Goal: Information Seeking & Learning: Find specific page/section

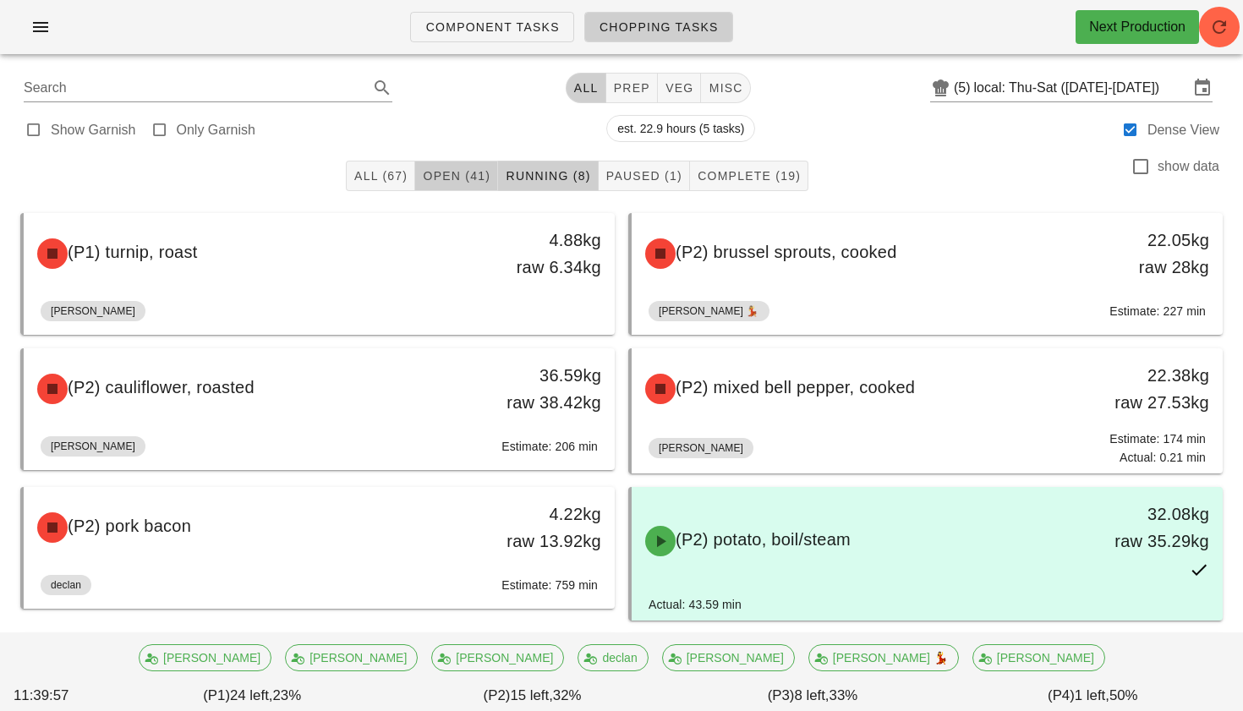
click at [445, 171] on span "Open (41)" at bounding box center [456, 176] width 68 height 14
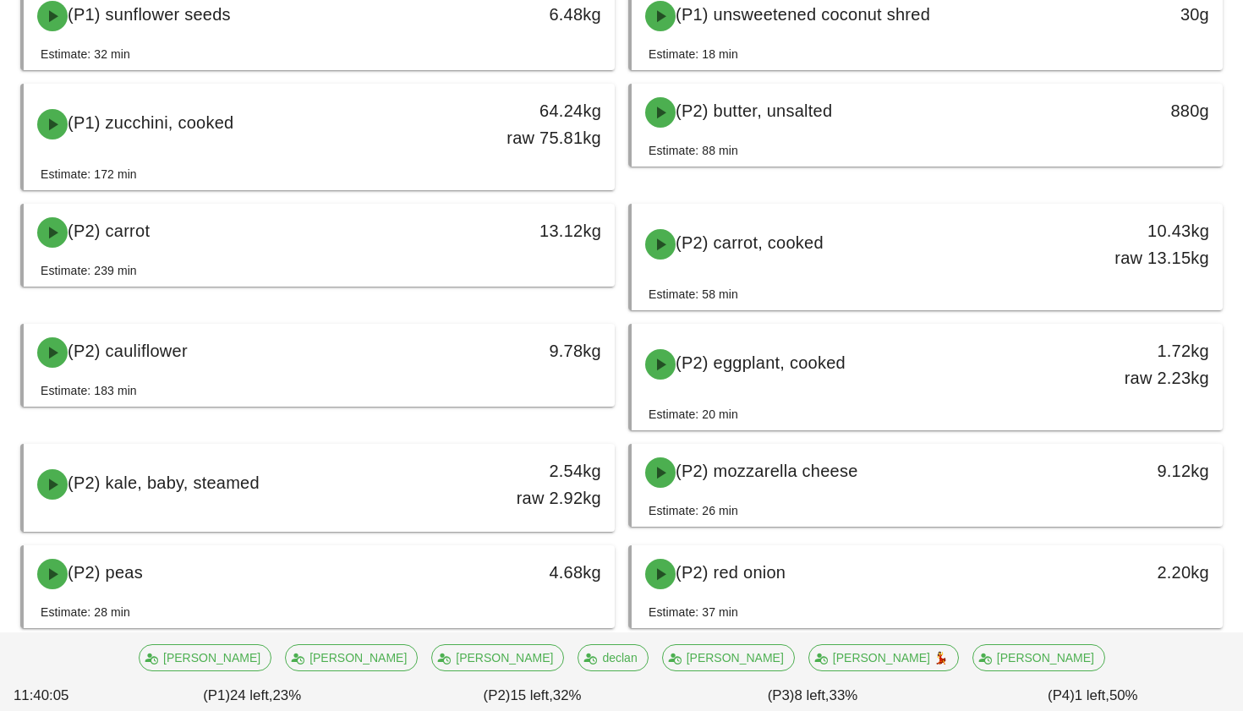
scroll to position [1292, 0]
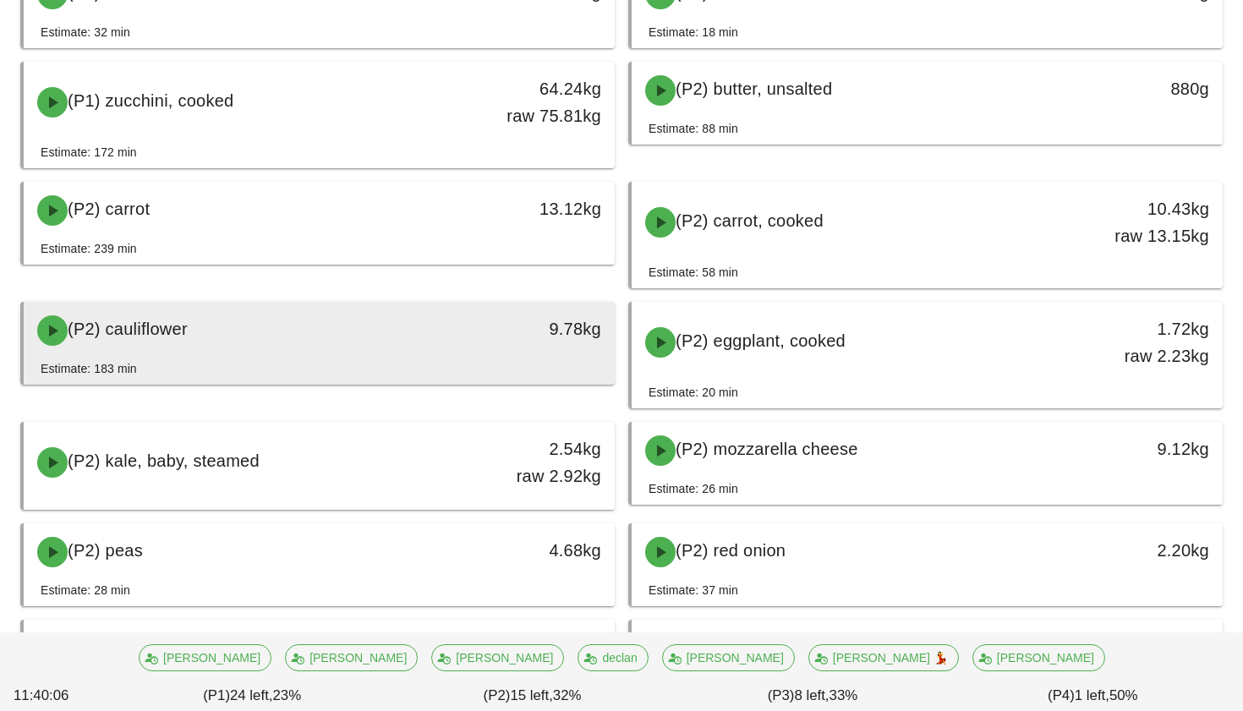
click at [394, 331] on div "(P2) cauliflower" at bounding box center [246, 330] width 438 height 51
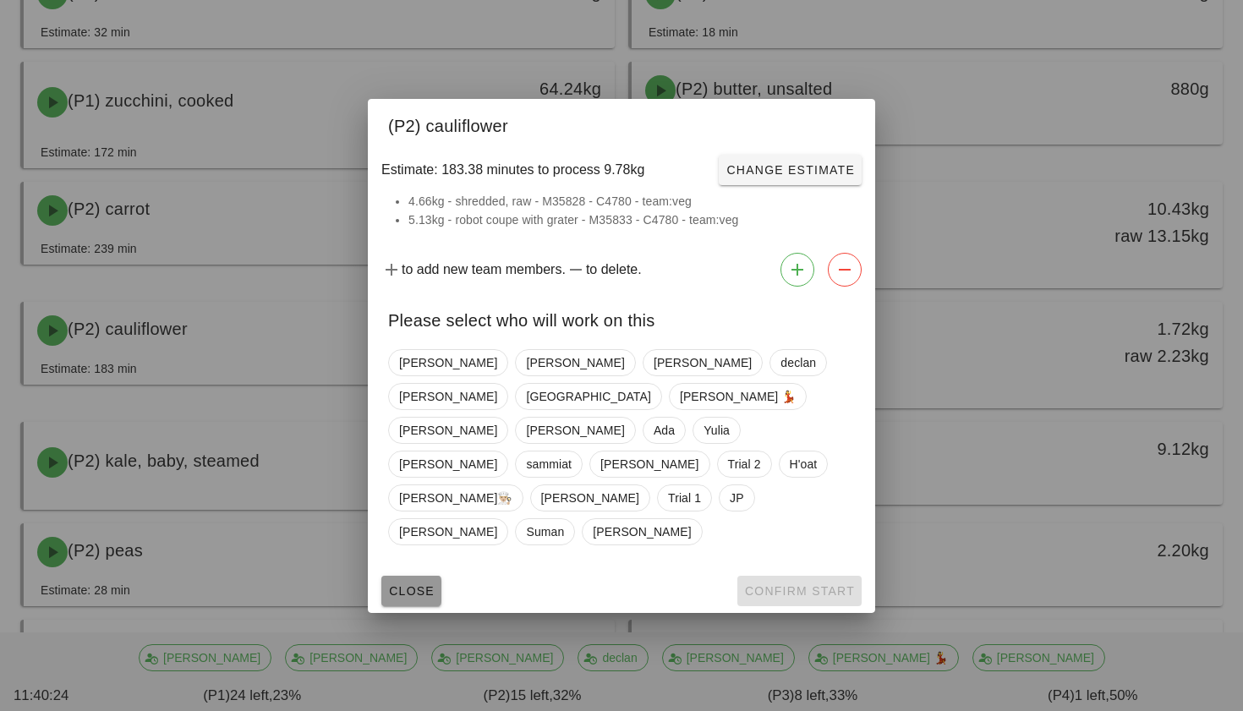
click at [407, 584] on span "Close" at bounding box center [411, 591] width 46 height 14
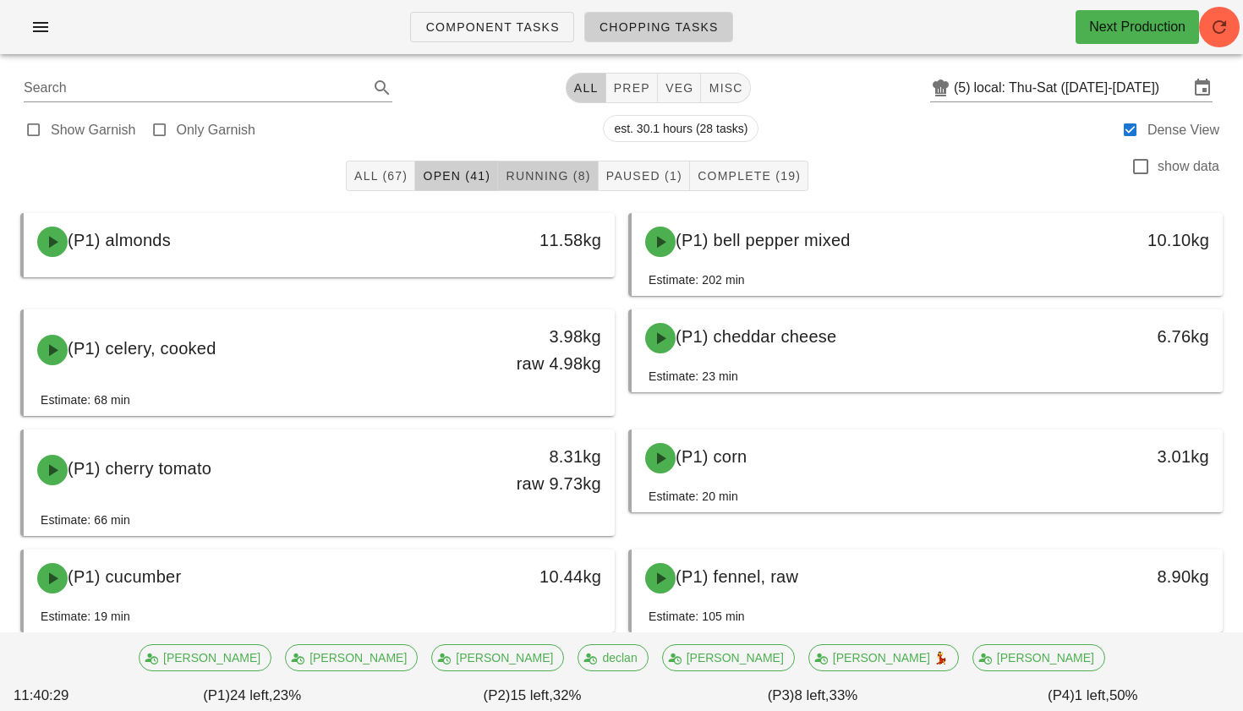
click at [569, 178] on span "Running (8)" at bounding box center [547, 176] width 85 height 14
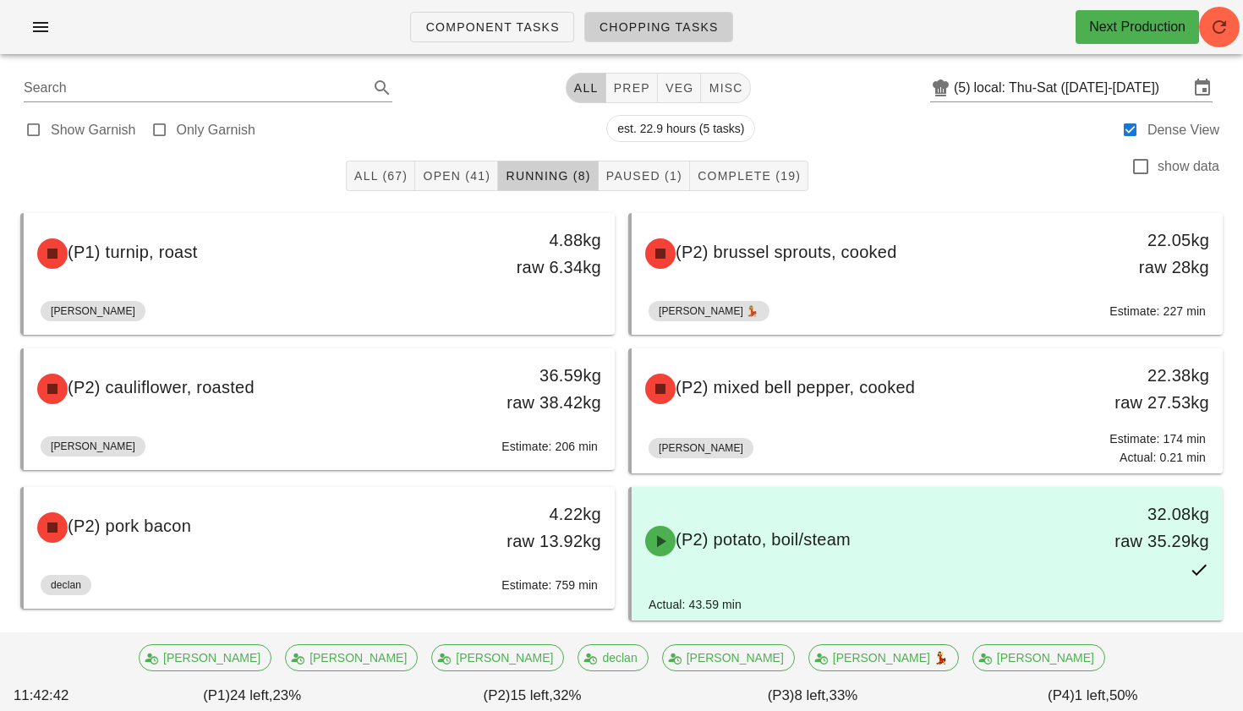
click at [1222, 46] on div "Component Tasks Chopping Tasks Next Production" at bounding box center [621, 27] width 1243 height 54
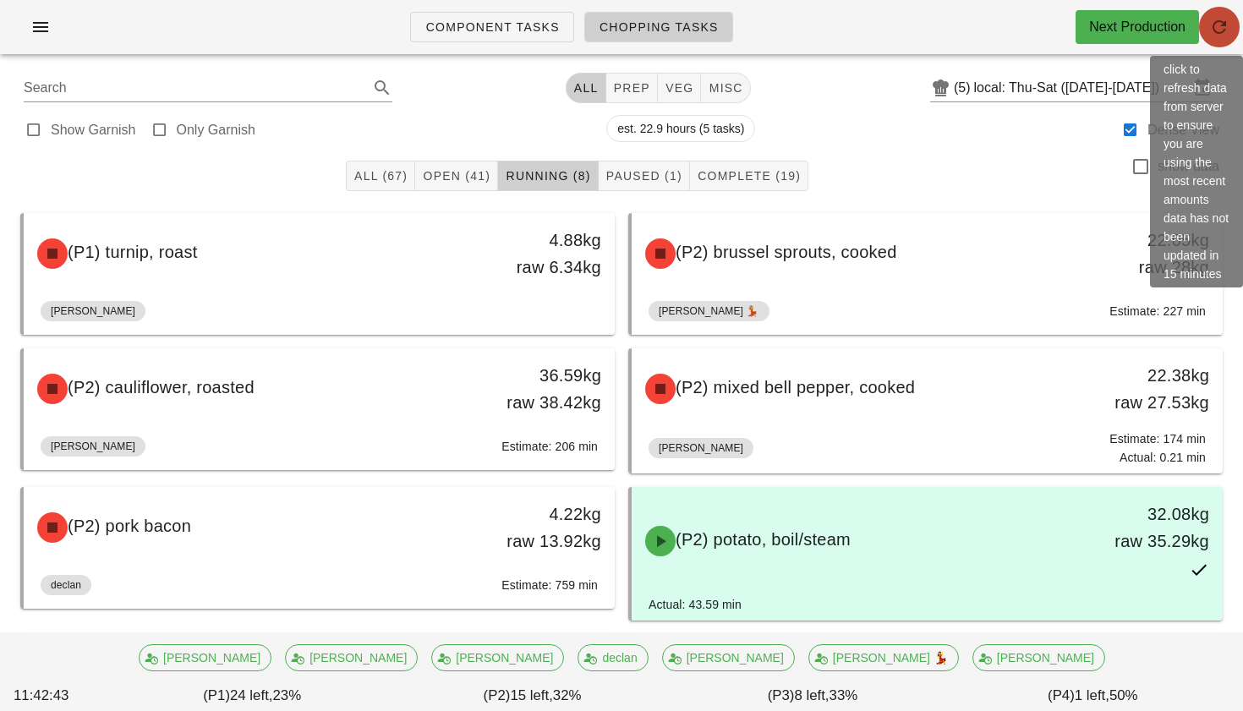
click at [1222, 41] on button "button" at bounding box center [1219, 27] width 41 height 41
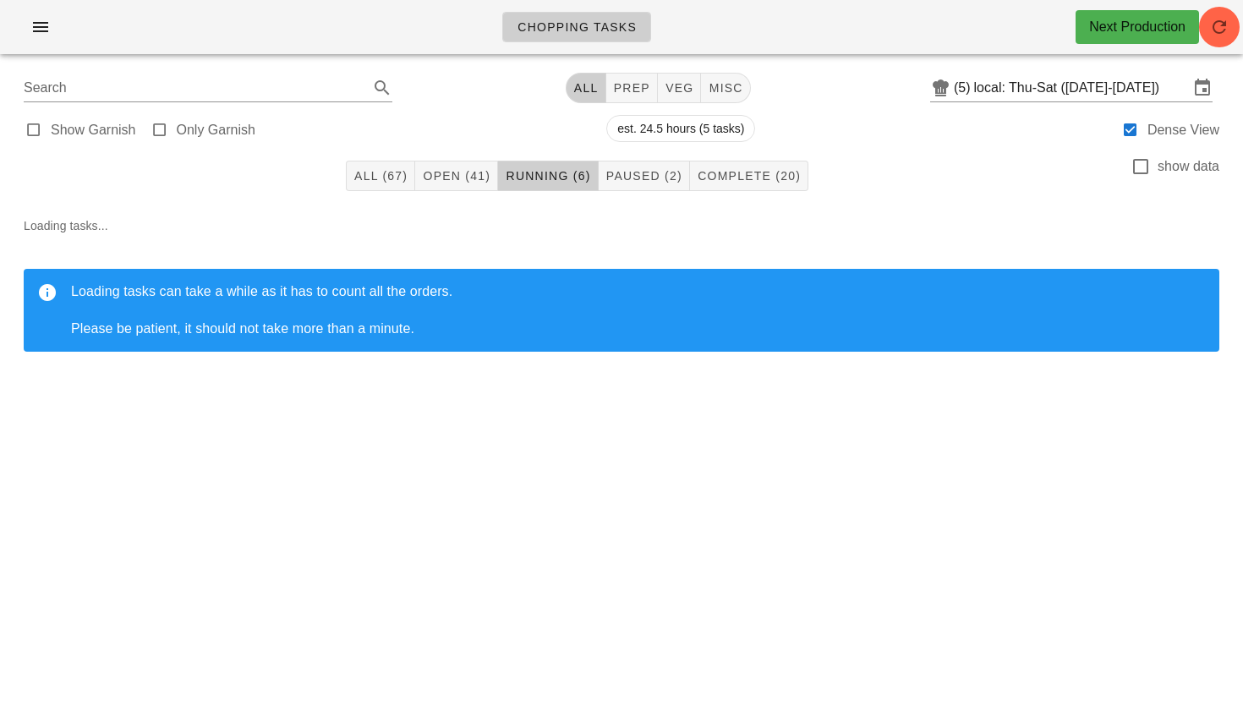
click at [1198, 28] on div "Next Production" at bounding box center [1136, 27] width 123 height 34
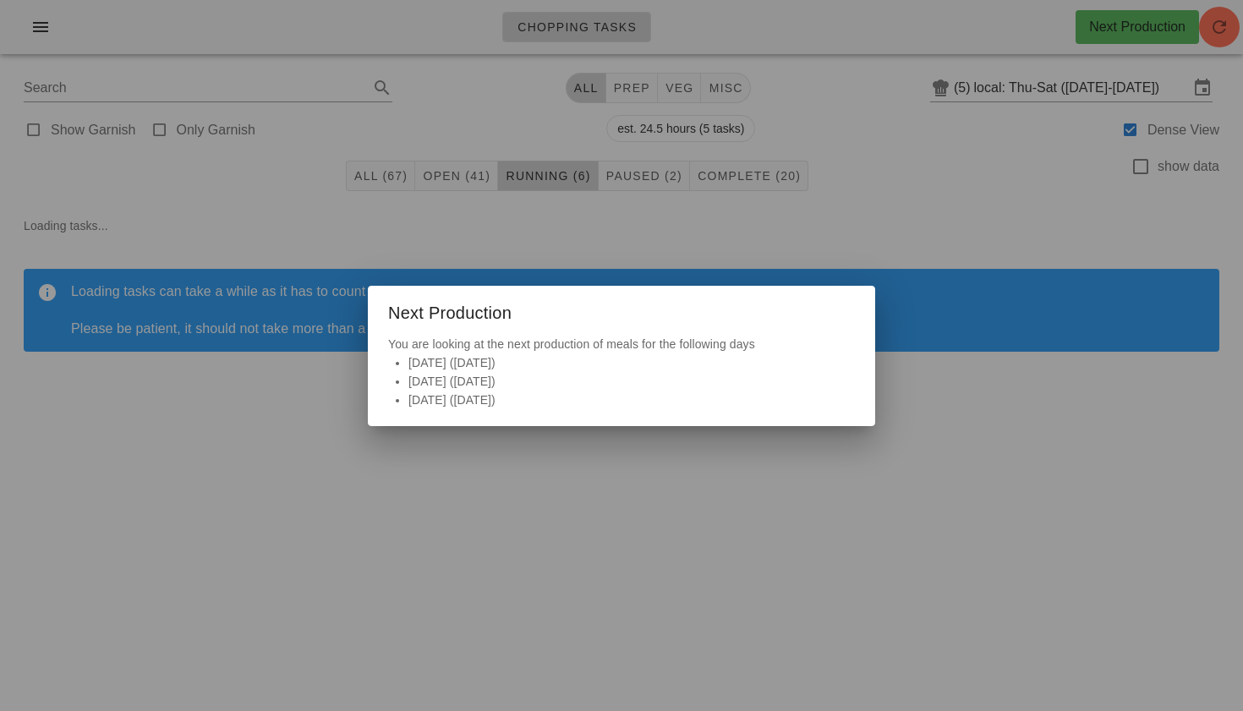
click at [1222, 29] on div at bounding box center [621, 355] width 1243 height 711
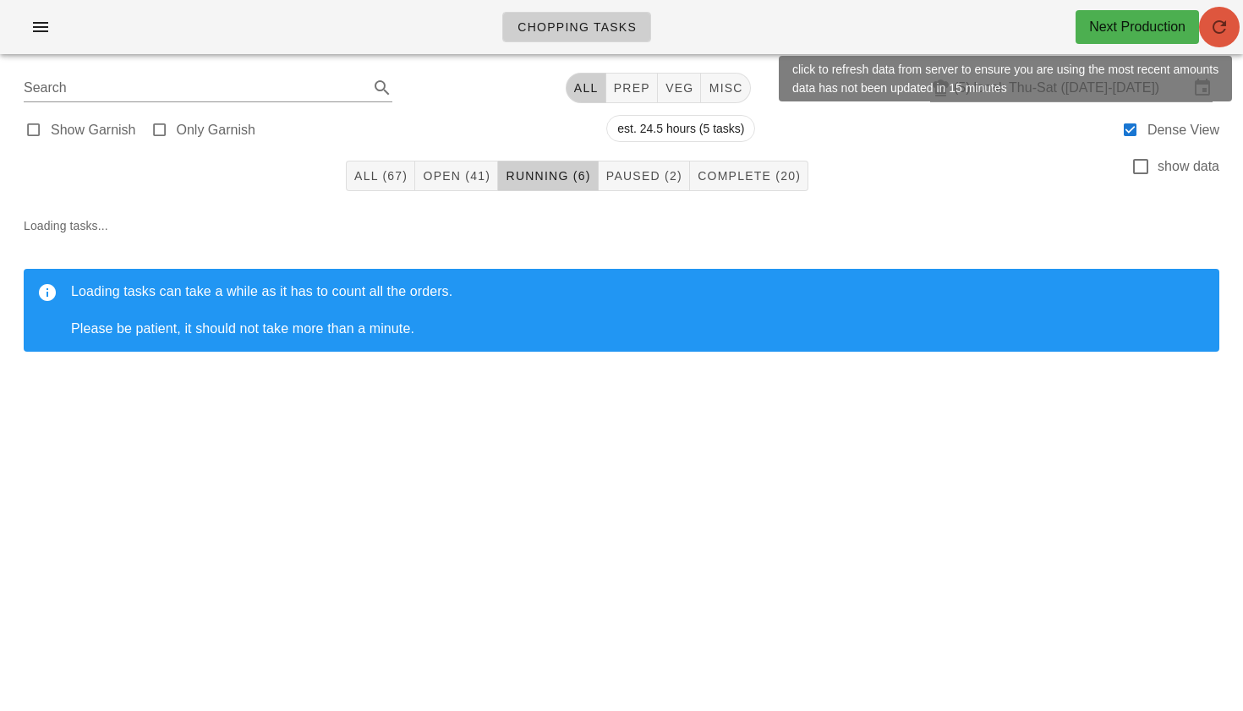
click at [1222, 19] on icon "button" at bounding box center [1219, 27] width 20 height 20
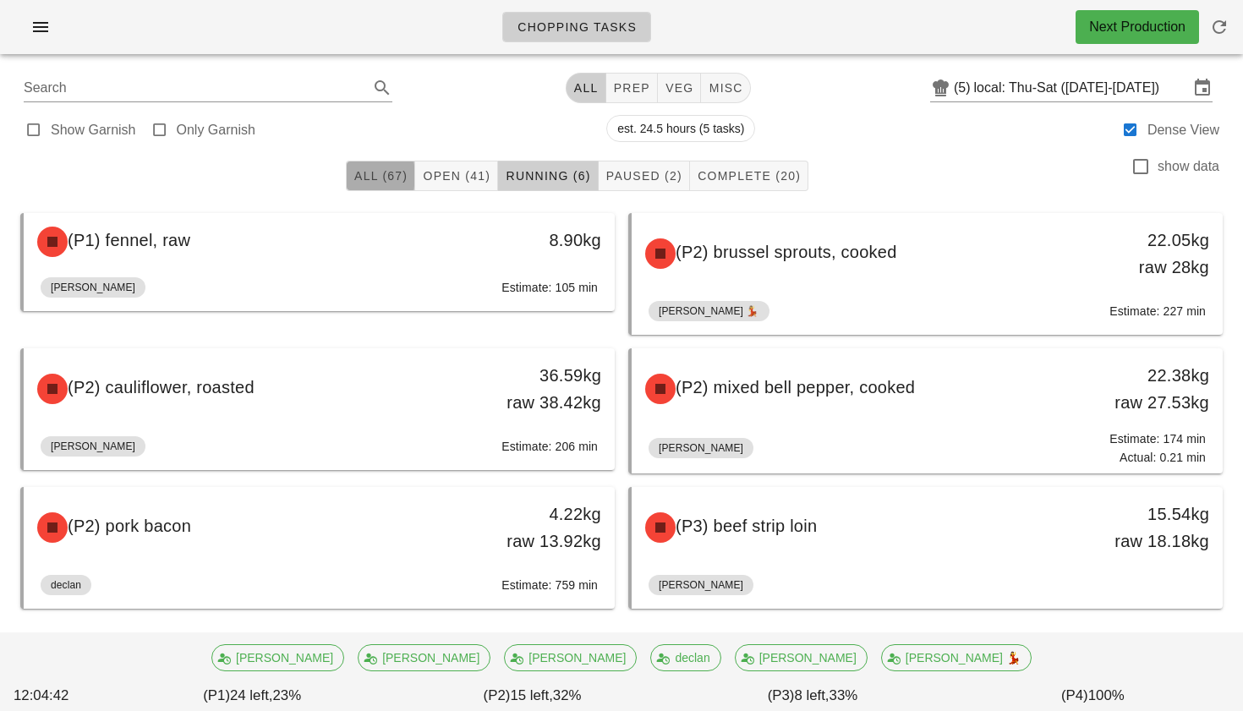
click at [392, 180] on span "All (67)" at bounding box center [380, 176] width 54 height 14
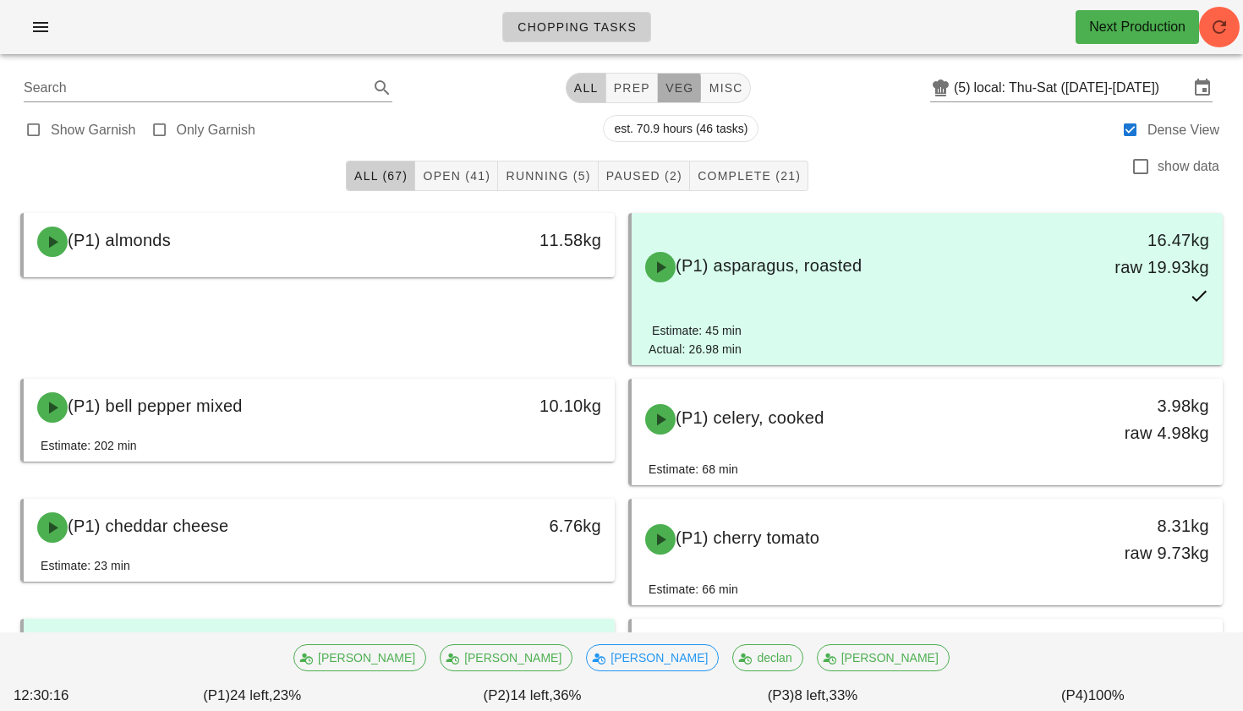
click at [669, 73] on button "veg" at bounding box center [680, 88] width 44 height 30
type input "team:veg"
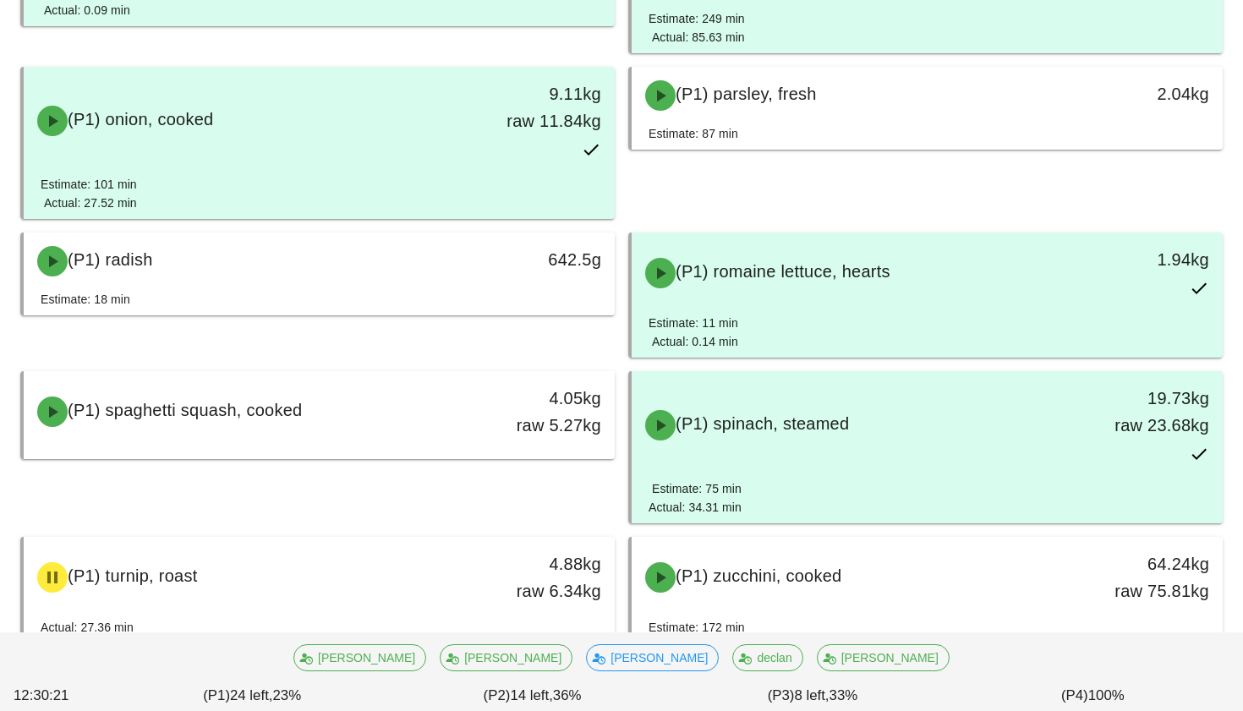
scroll to position [969, 0]
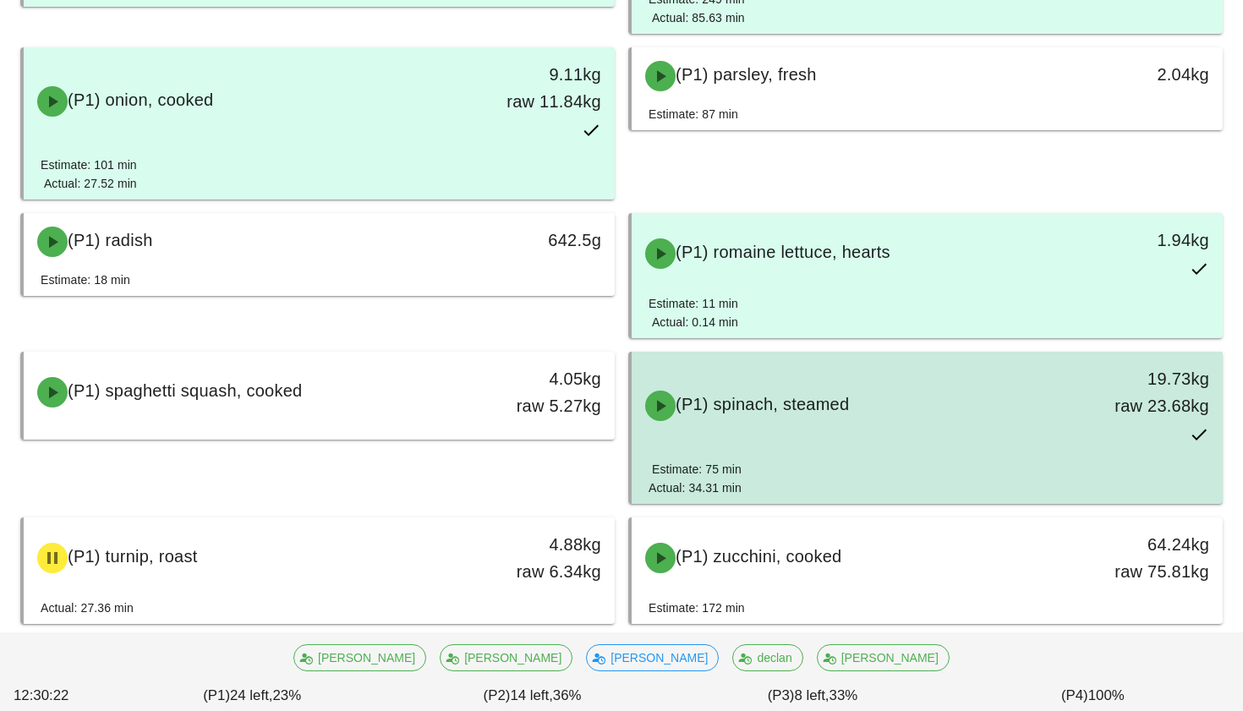
click at [812, 424] on div "(P1) spinach, steamed" at bounding box center [854, 405] width 438 height 51
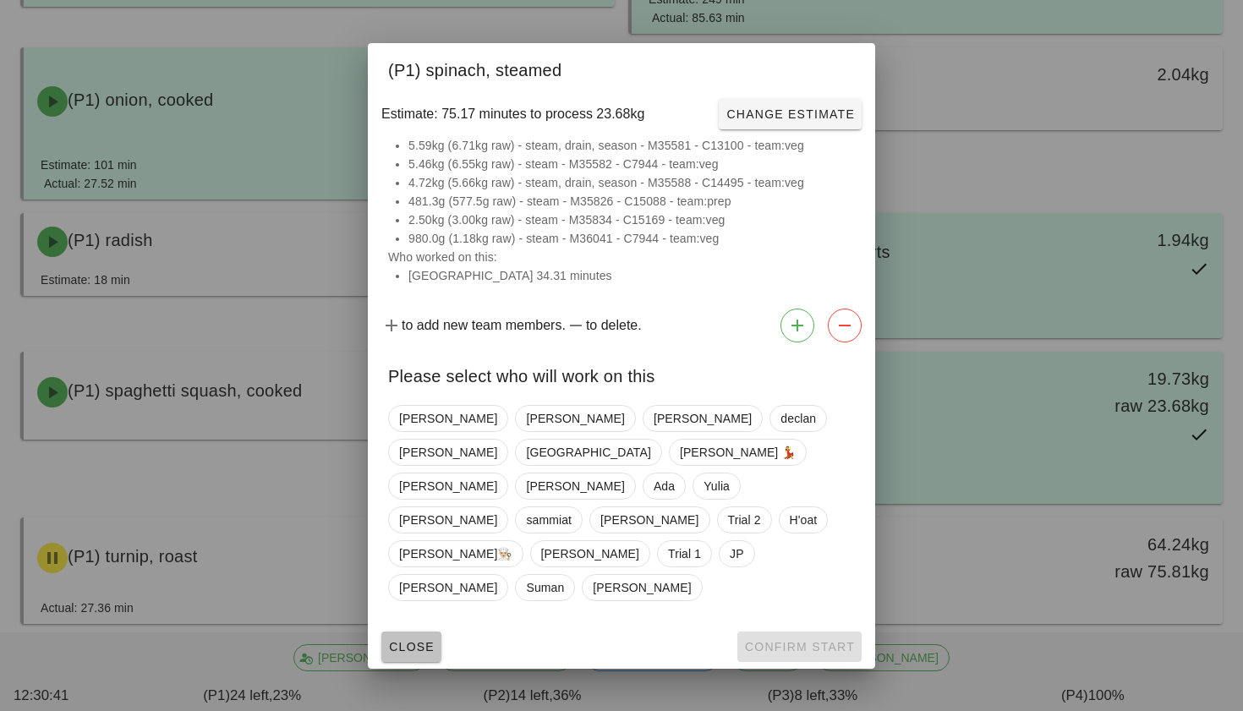
click at [405, 640] on span "Close" at bounding box center [411, 647] width 46 height 14
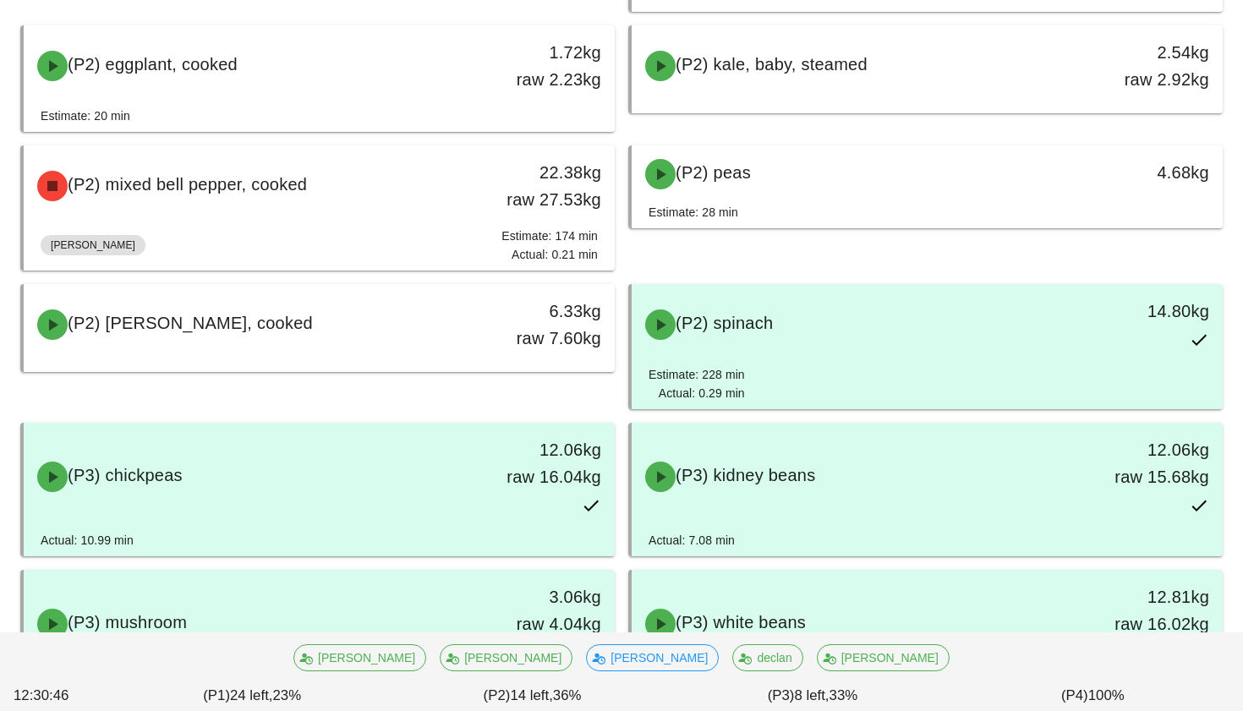
scroll to position [2171, 0]
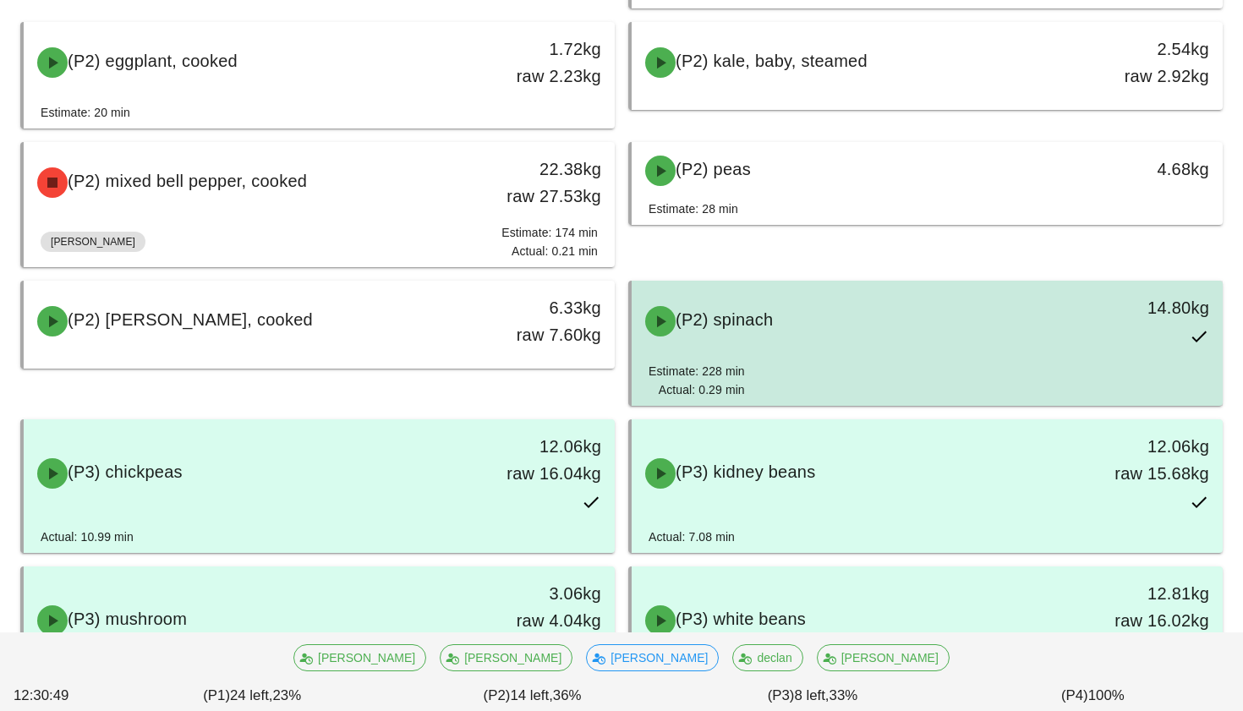
click at [778, 374] on div "Estimate: 228 min Actual: 0.29 min" at bounding box center [926, 384] width 557 height 44
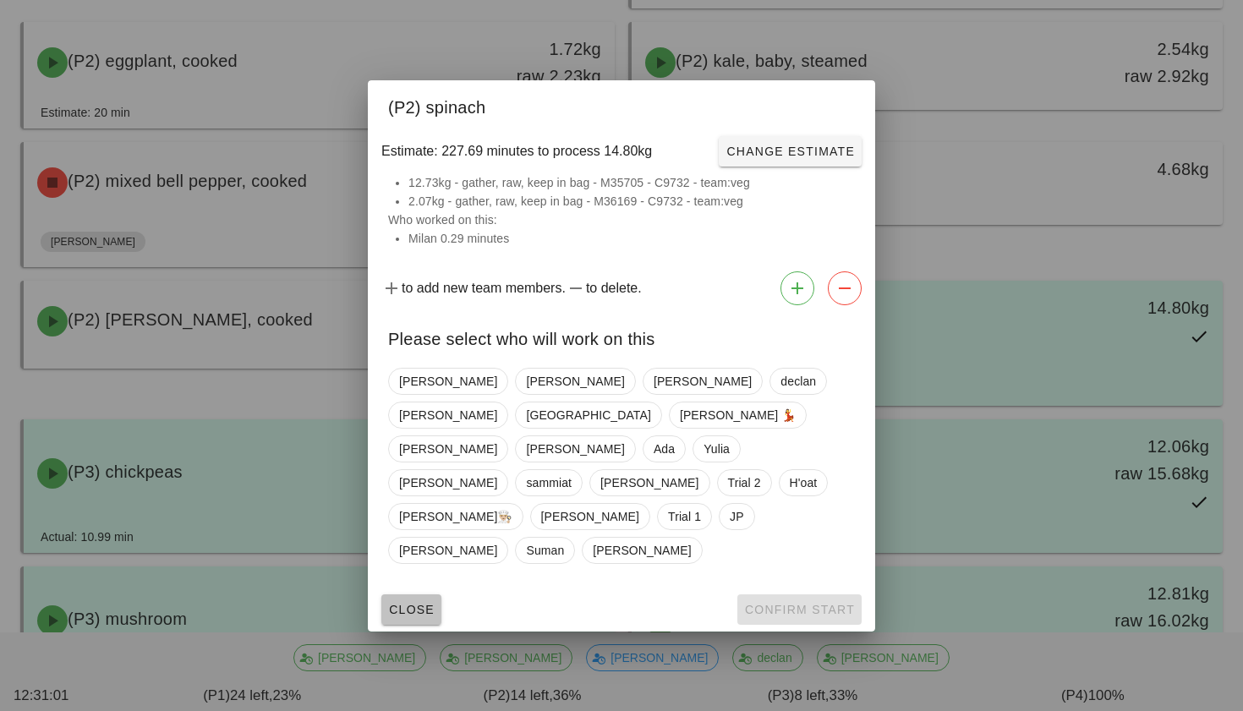
click at [409, 603] on span "Close" at bounding box center [411, 610] width 46 height 14
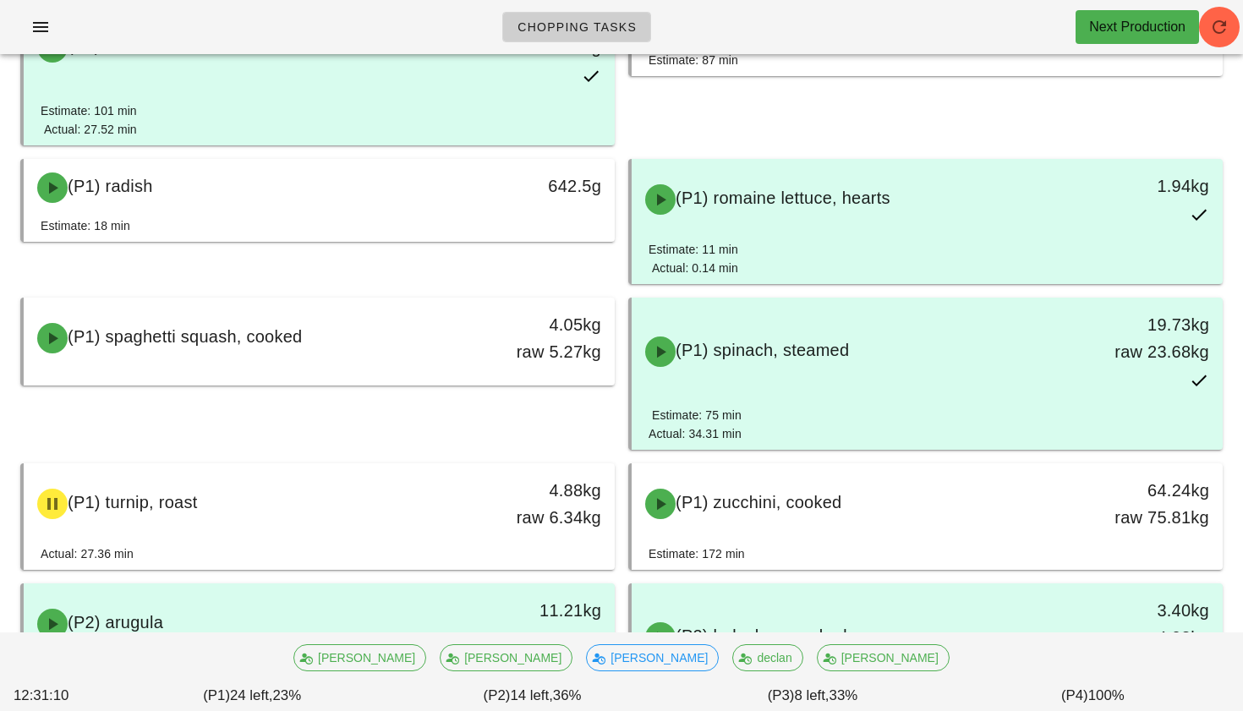
scroll to position [1015, 0]
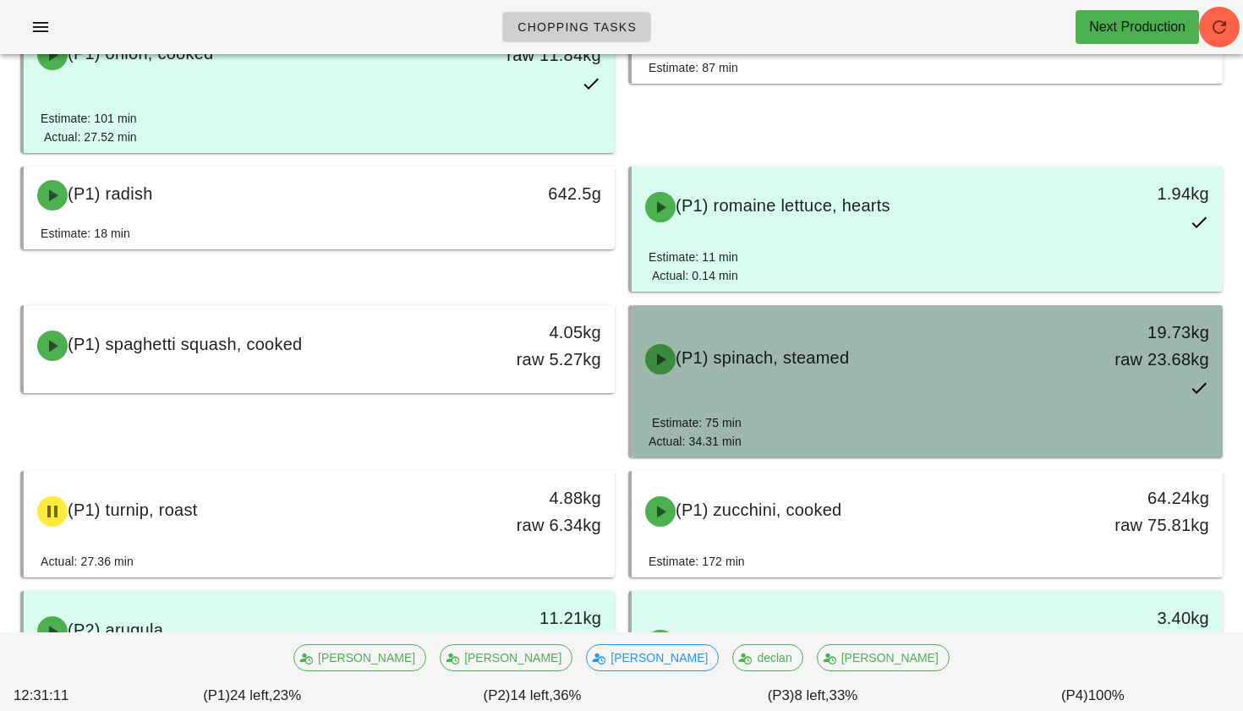
click at [746, 415] on div "Estimate: 75 min Actual: 34.31 min" at bounding box center [926, 435] width 557 height 44
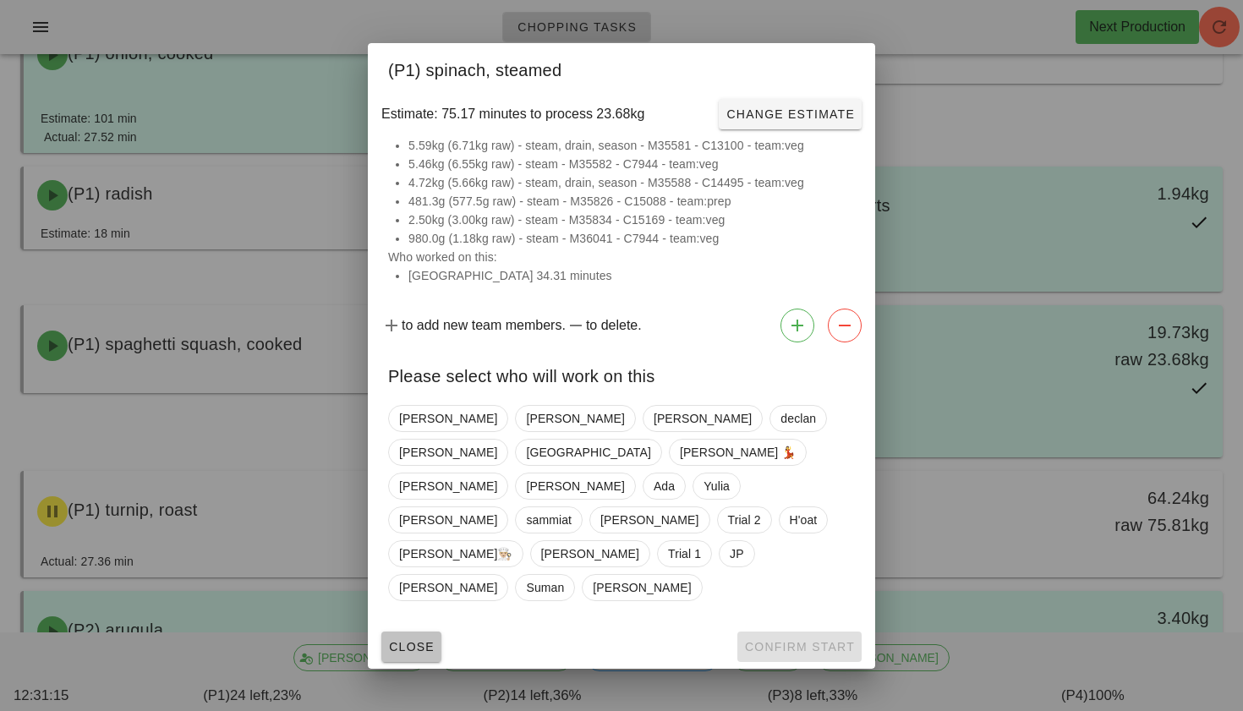
click at [395, 640] on span "Close" at bounding box center [411, 647] width 46 height 14
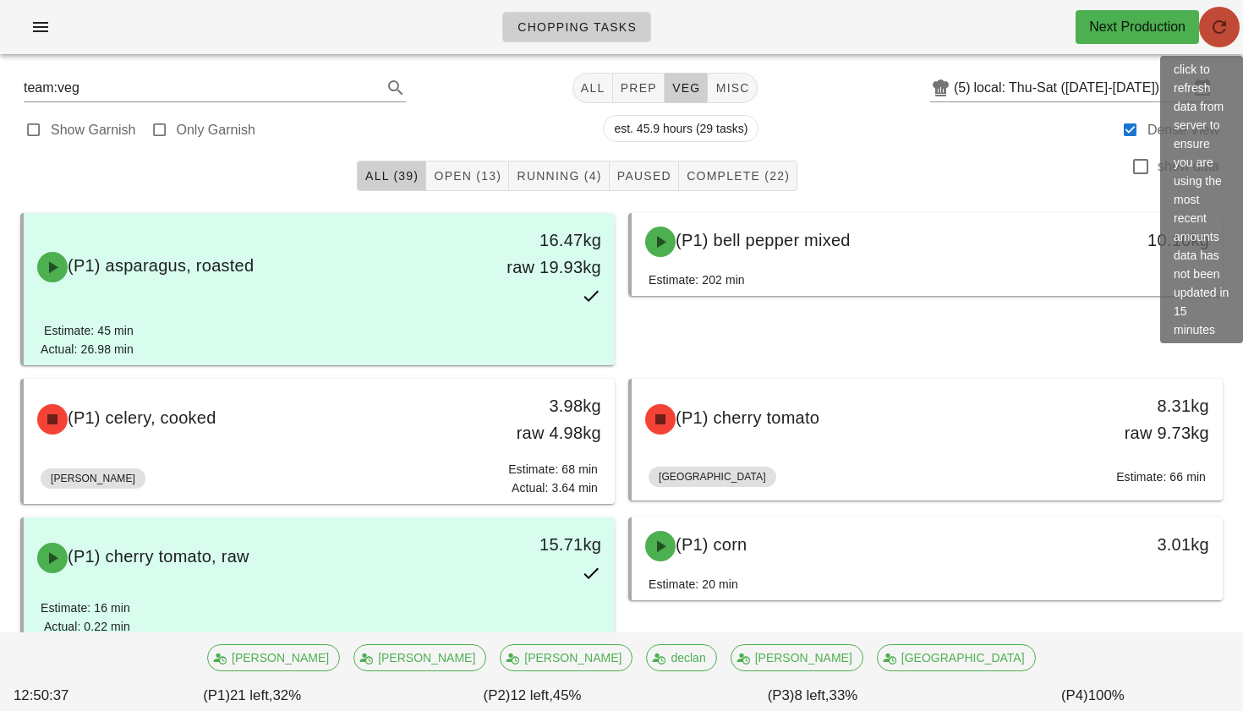
click at [1227, 29] on icon "button" at bounding box center [1219, 27] width 20 height 20
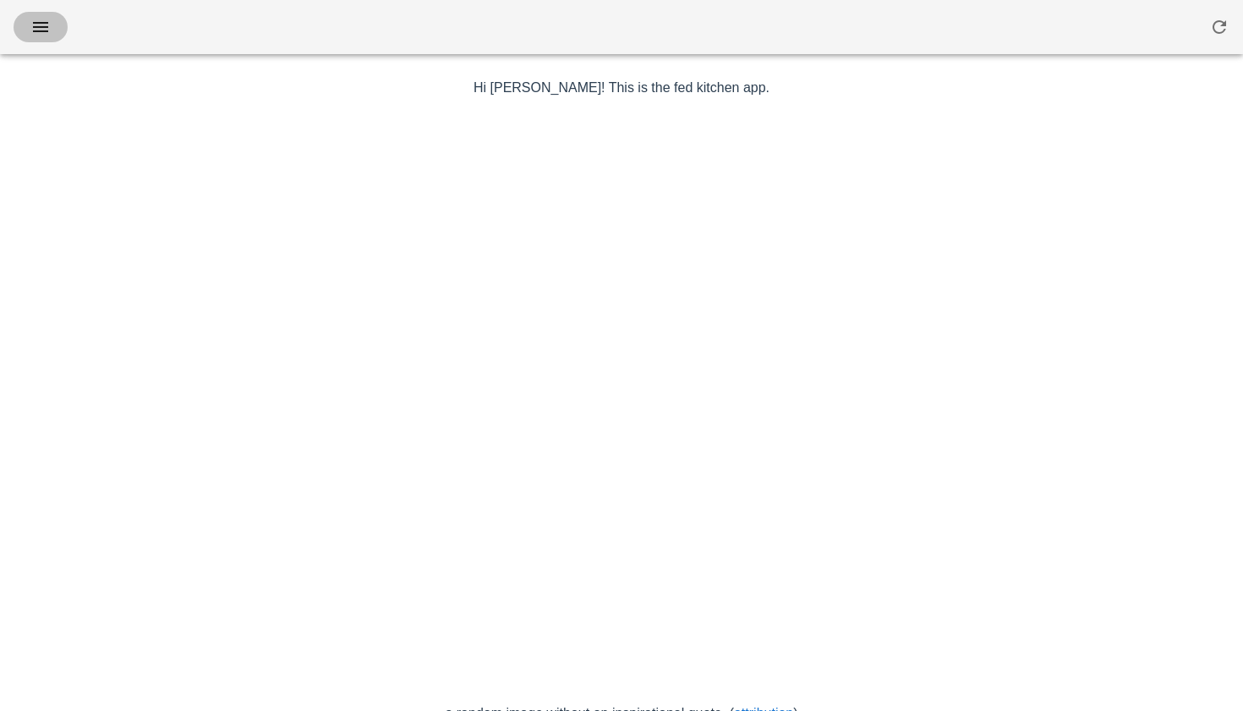
click at [48, 29] on icon "button" at bounding box center [40, 27] width 20 height 20
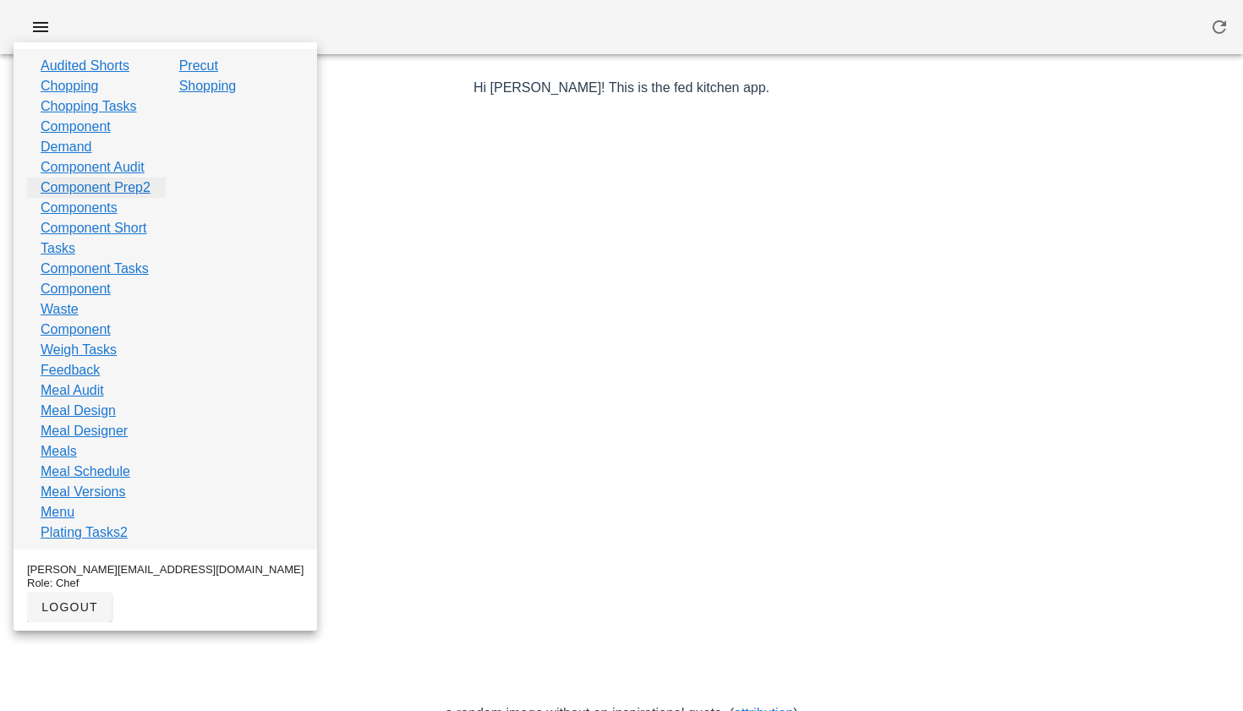
click at [63, 198] on link "Component Prep2" at bounding box center [96, 188] width 110 height 20
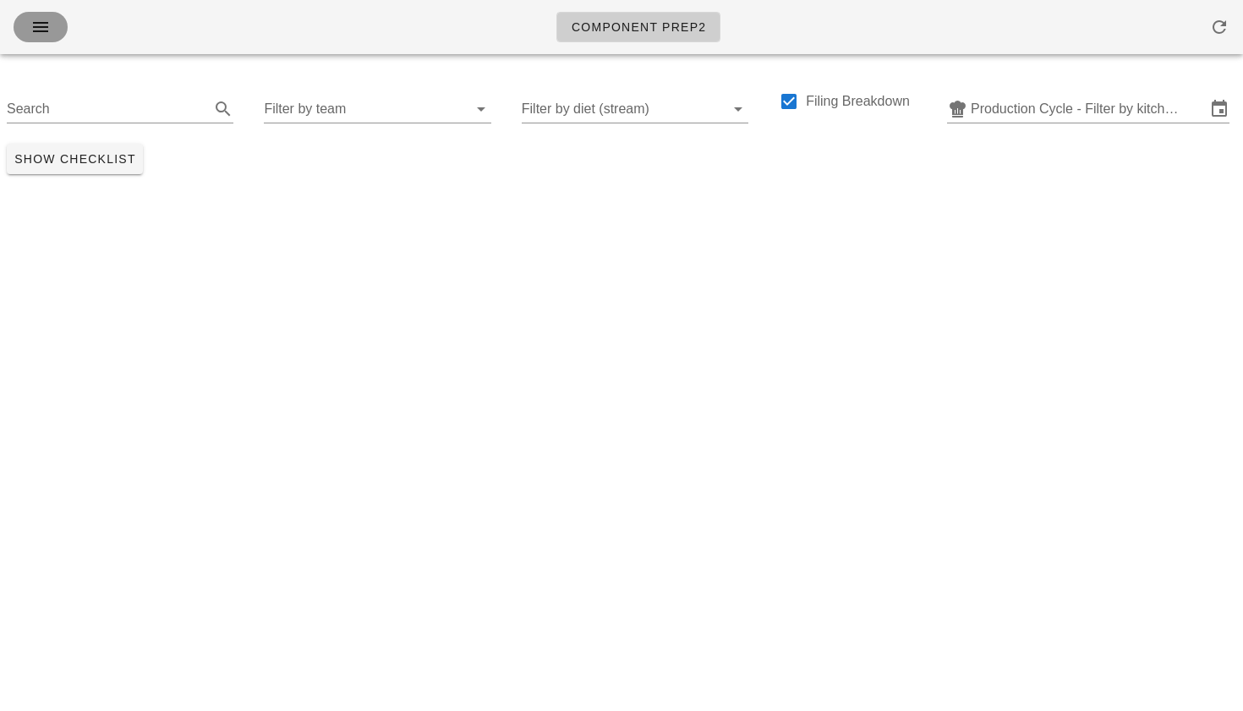
click at [45, 31] on icon "button" at bounding box center [40, 27] width 20 height 20
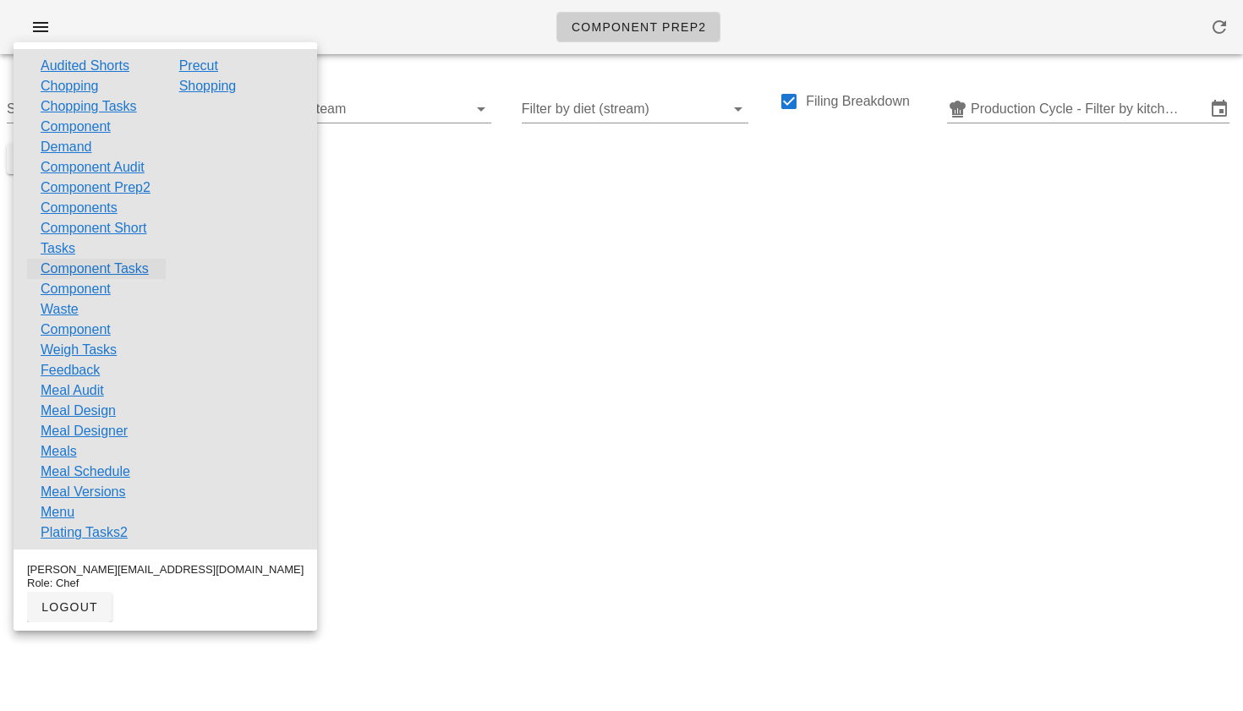
click at [63, 279] on link "Component Tasks" at bounding box center [95, 269] width 108 height 20
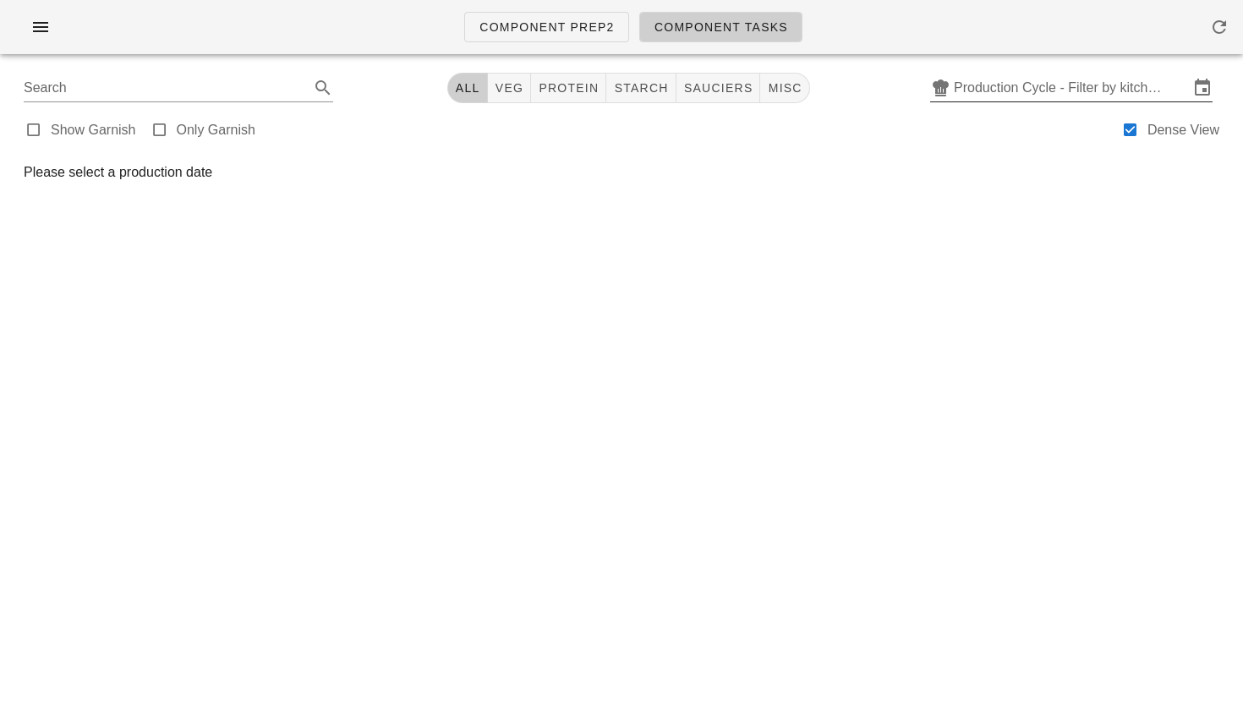
click at [976, 96] on input "Production Cycle - Filter by kitchen production schedules" at bounding box center [1071, 87] width 235 height 27
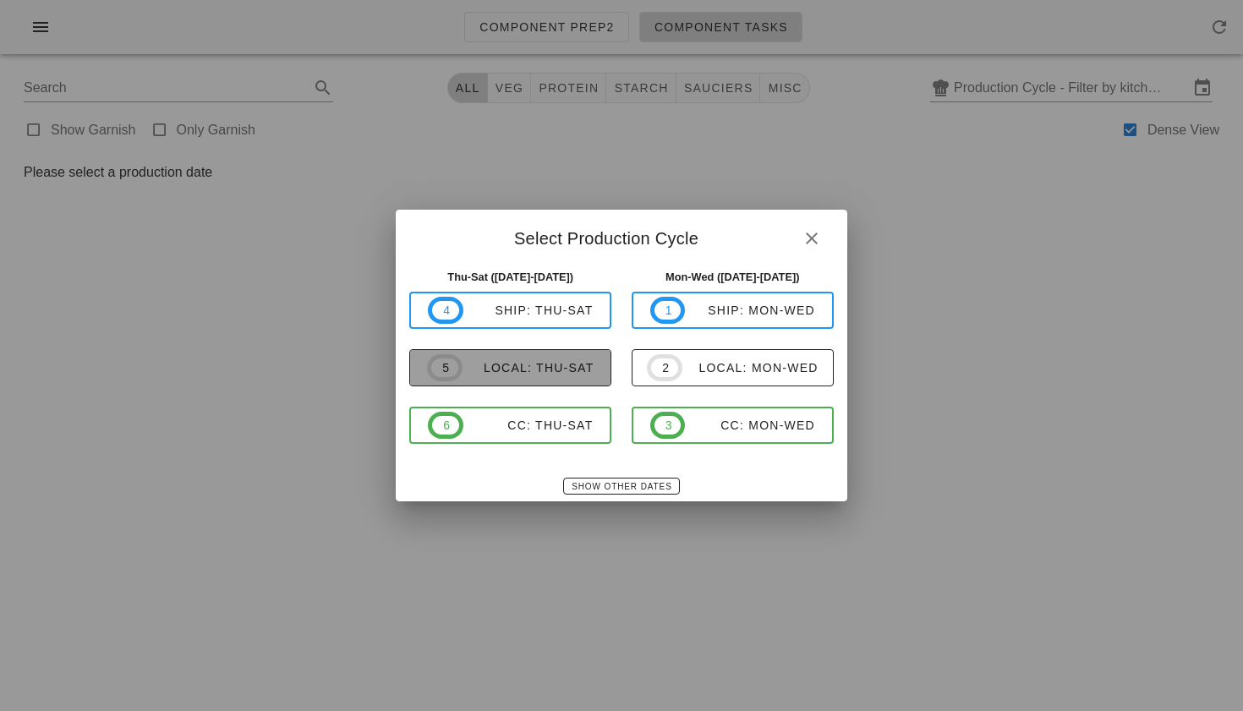
click at [462, 384] on button "5 local: Thu-Sat" at bounding box center [510, 367] width 202 height 37
type input "local: Thu-Sat ([DATE]-[DATE])"
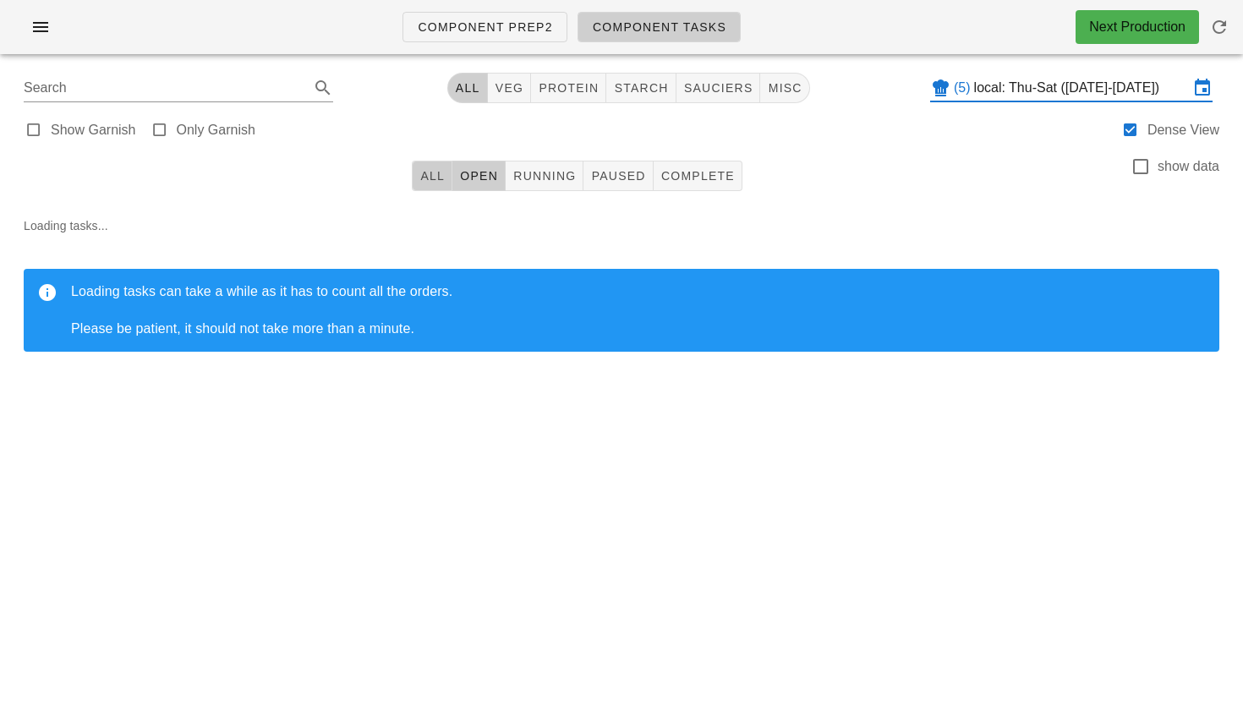
click at [438, 172] on span "All" at bounding box center [431, 176] width 25 height 14
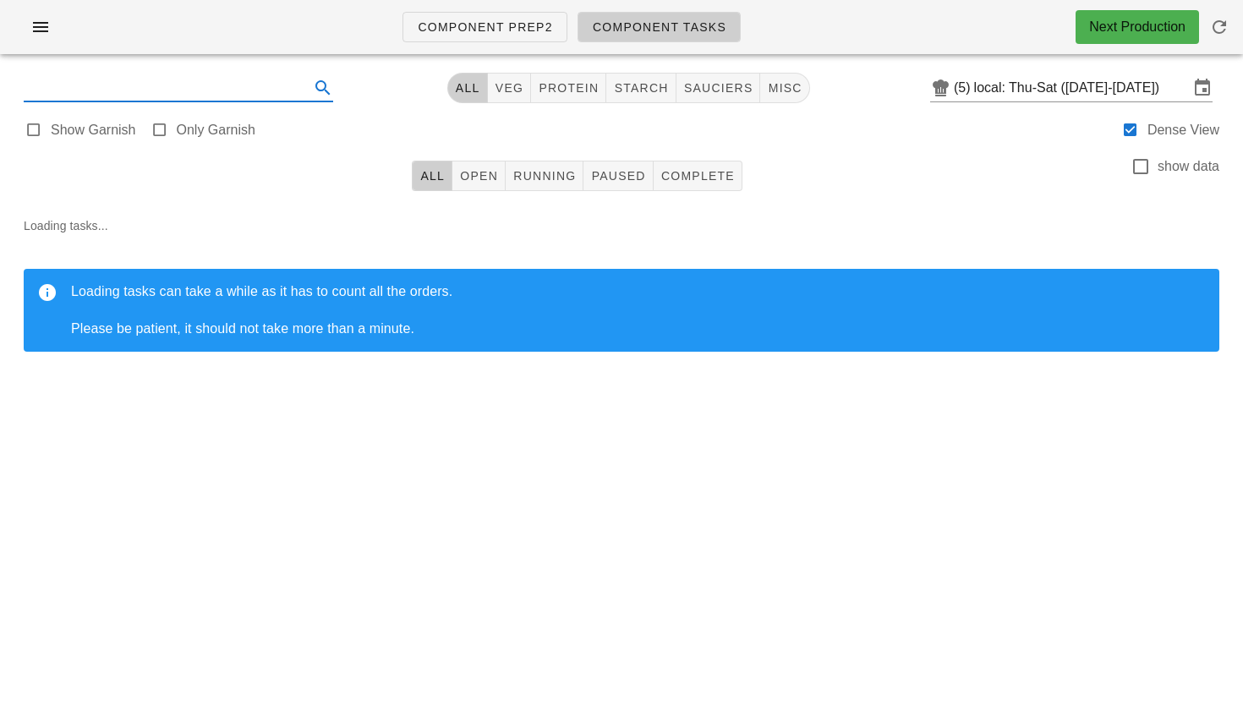
click at [54, 90] on input "text" at bounding box center [165, 87] width 282 height 27
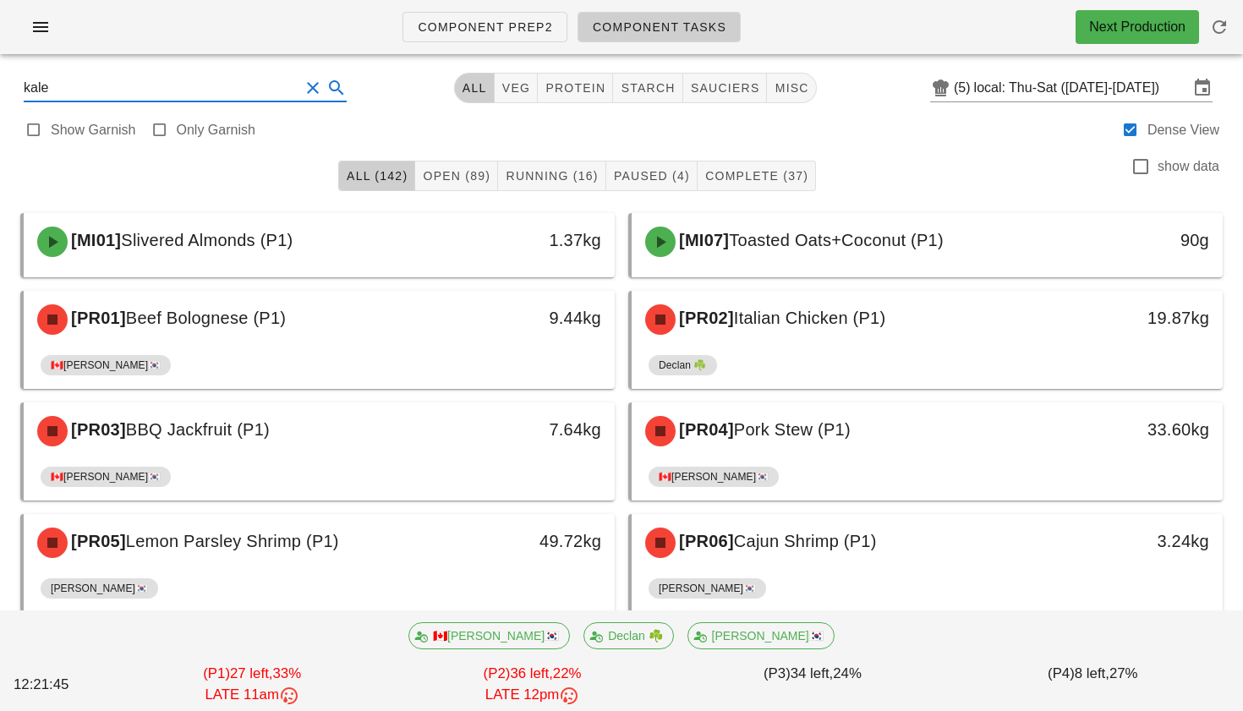
type input "kale"
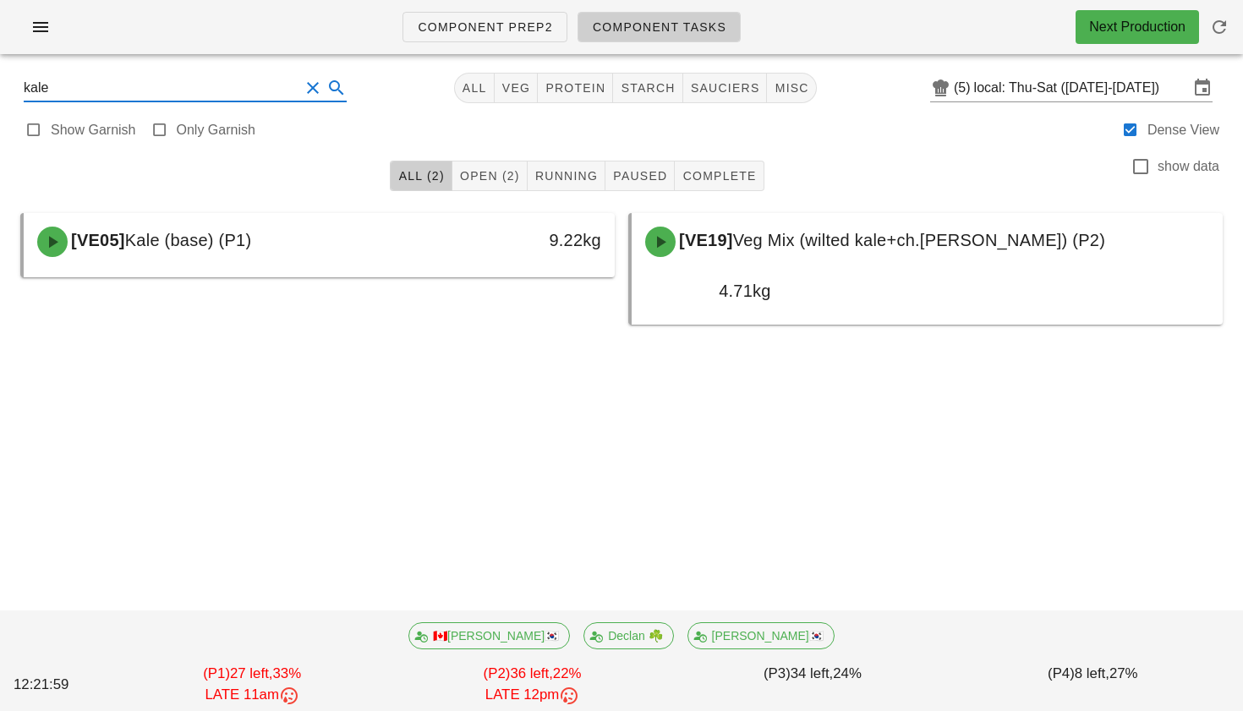
click at [303, 94] on button "Clear Search" at bounding box center [313, 88] width 20 height 20
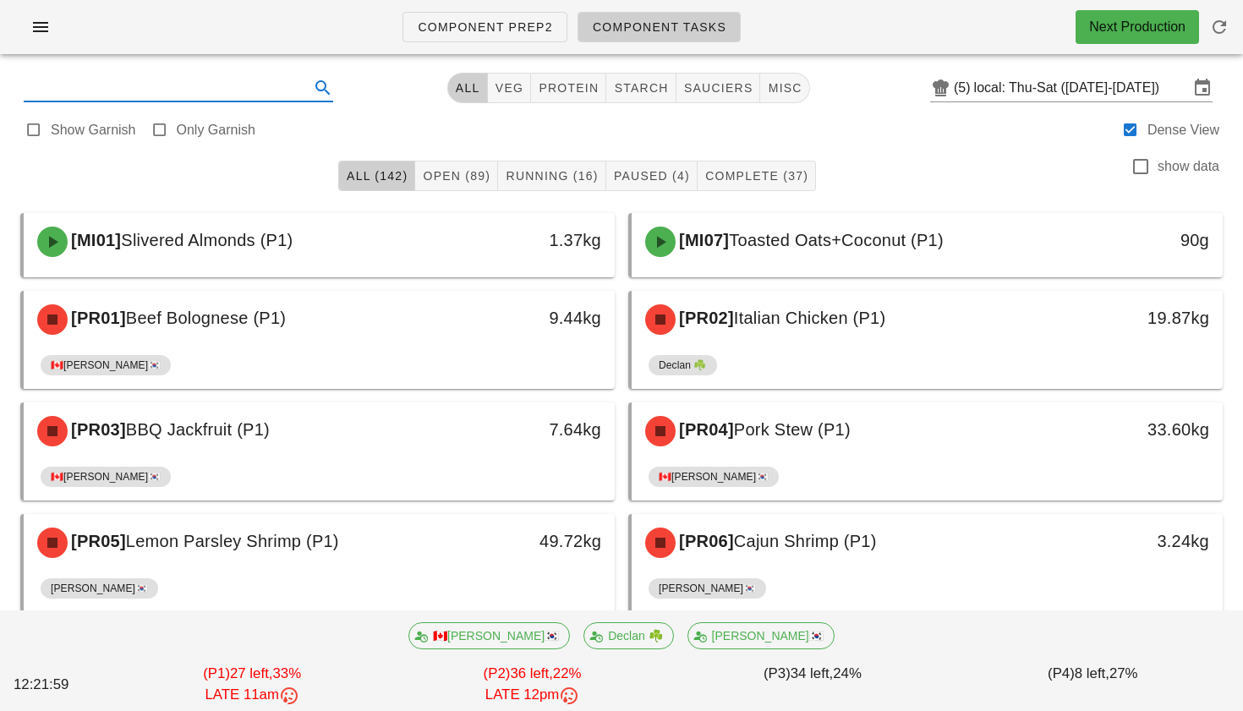
click at [178, 80] on input "text" at bounding box center [165, 87] width 282 height 27
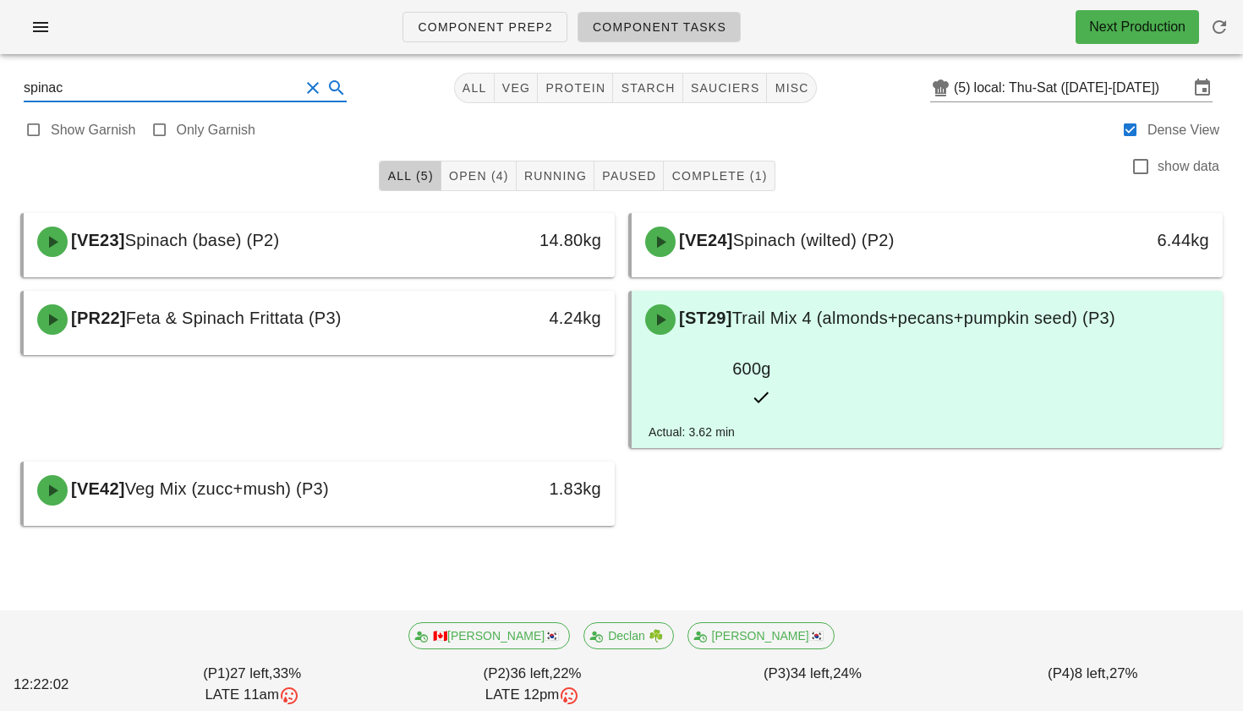
type input "spinach"
click at [303, 87] on button "Clear Search" at bounding box center [313, 88] width 20 height 20
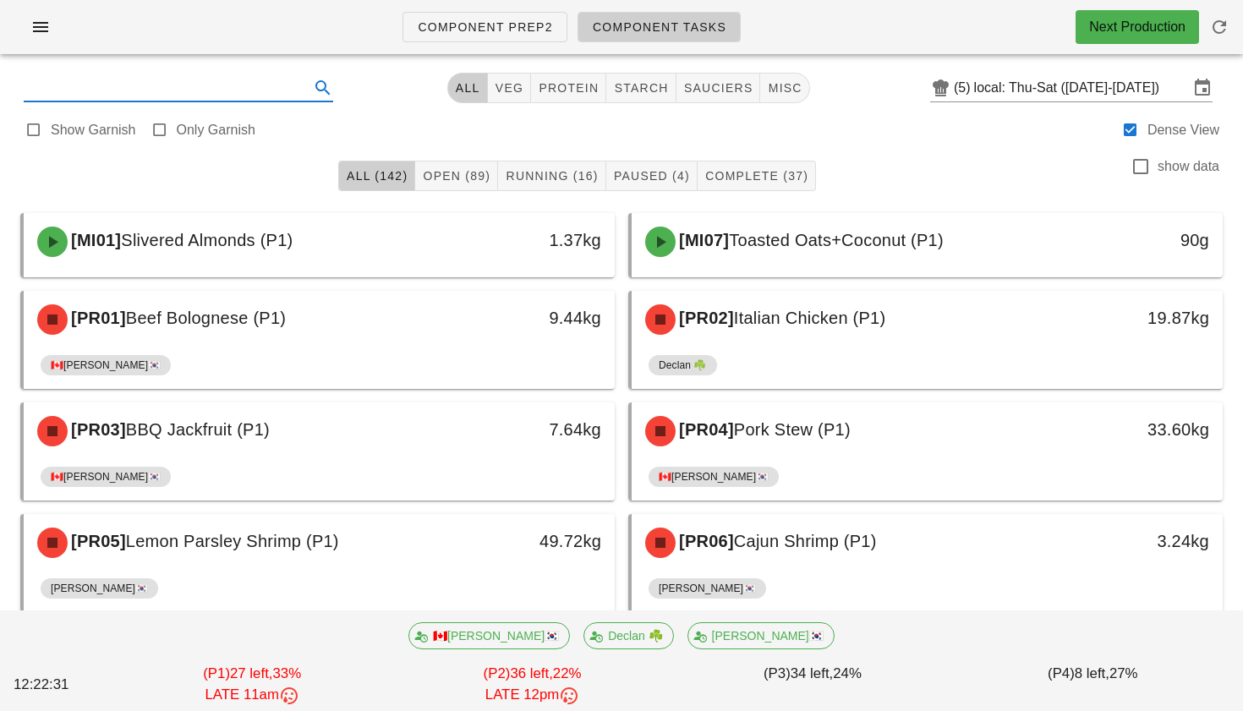
click at [193, 90] on input "text" at bounding box center [165, 87] width 282 height 27
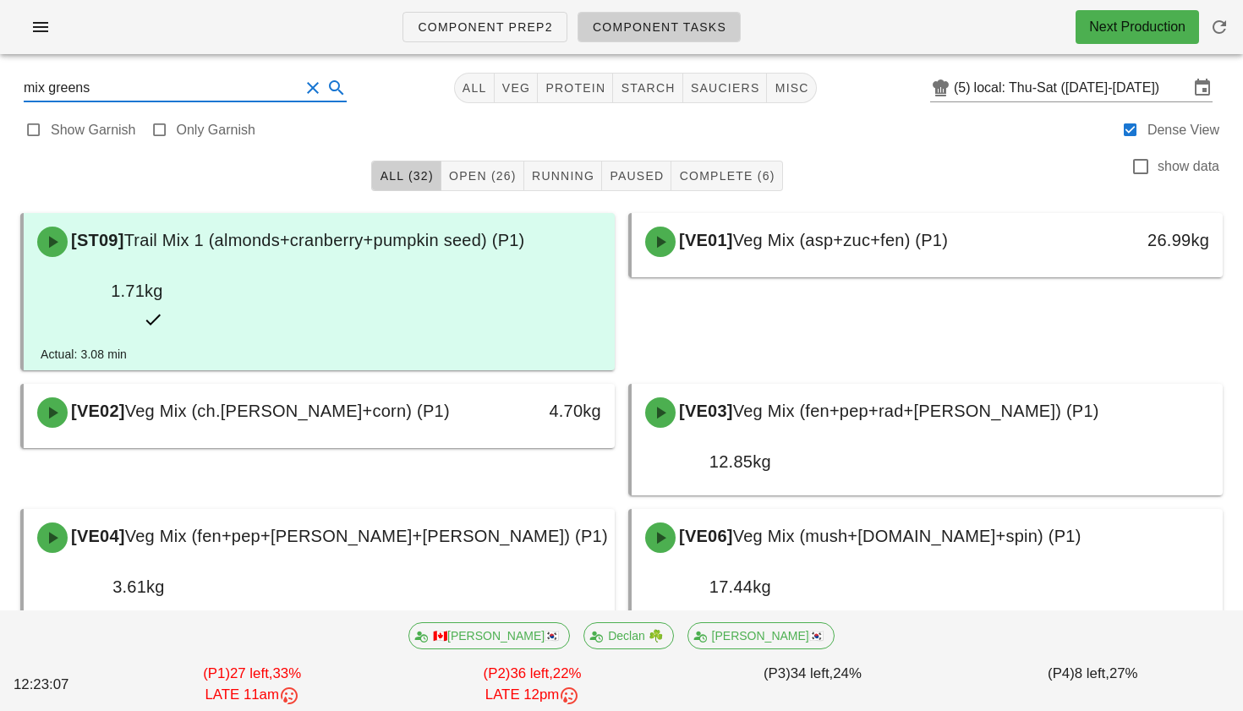
type input "mix greens"
click at [303, 83] on button "Clear Search" at bounding box center [313, 88] width 20 height 20
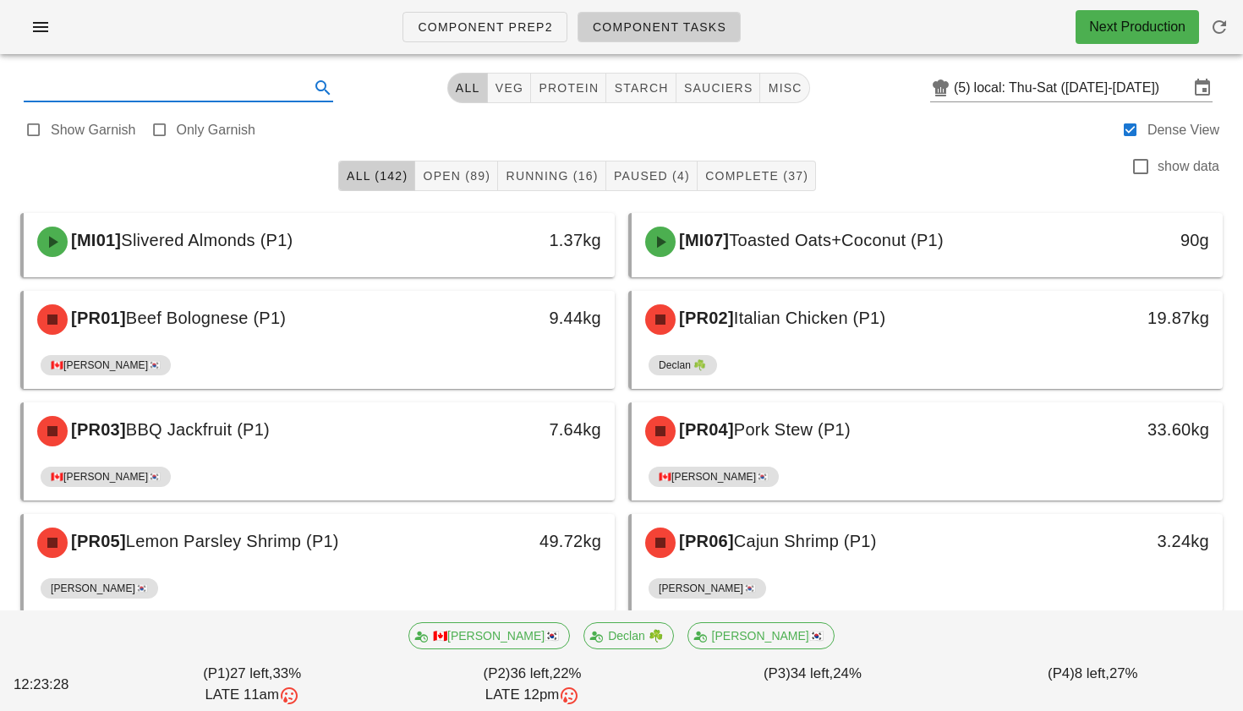
click at [184, 93] on input "text" at bounding box center [165, 87] width 282 height 27
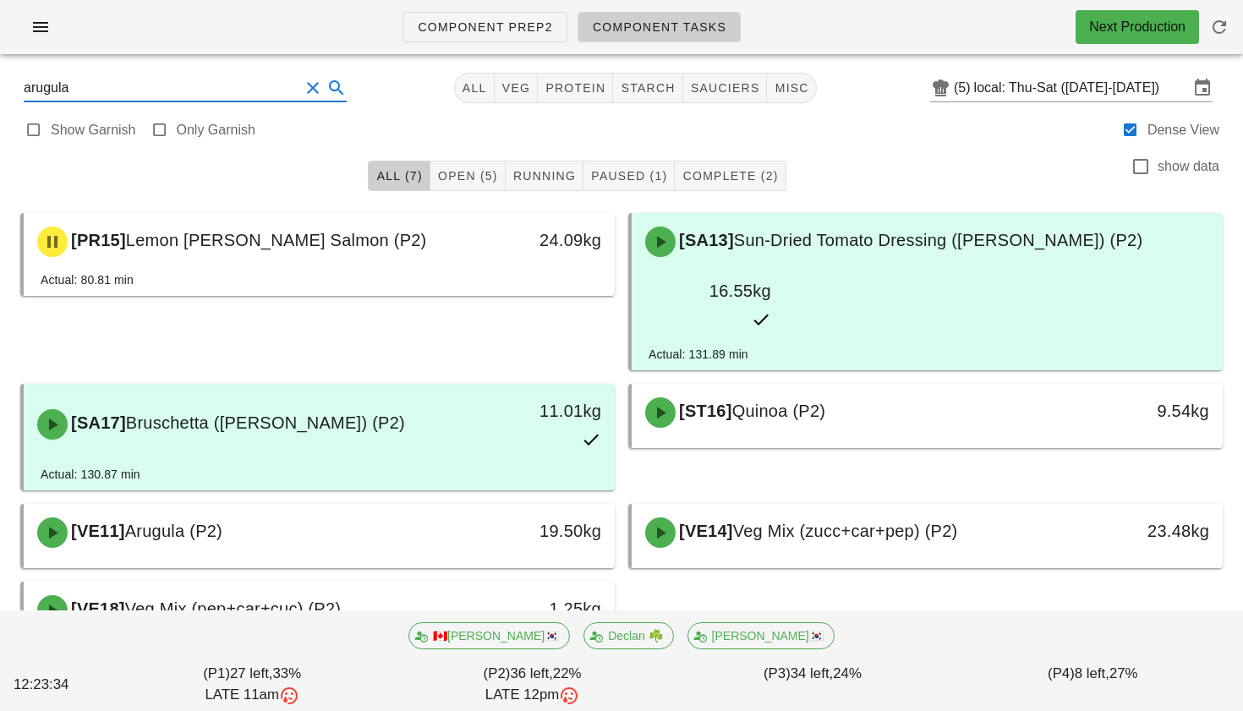
type input "arugula"
click at [326, 84] on icon at bounding box center [336, 88] width 20 height 20
click at [303, 90] on button "Clear Search" at bounding box center [313, 88] width 20 height 20
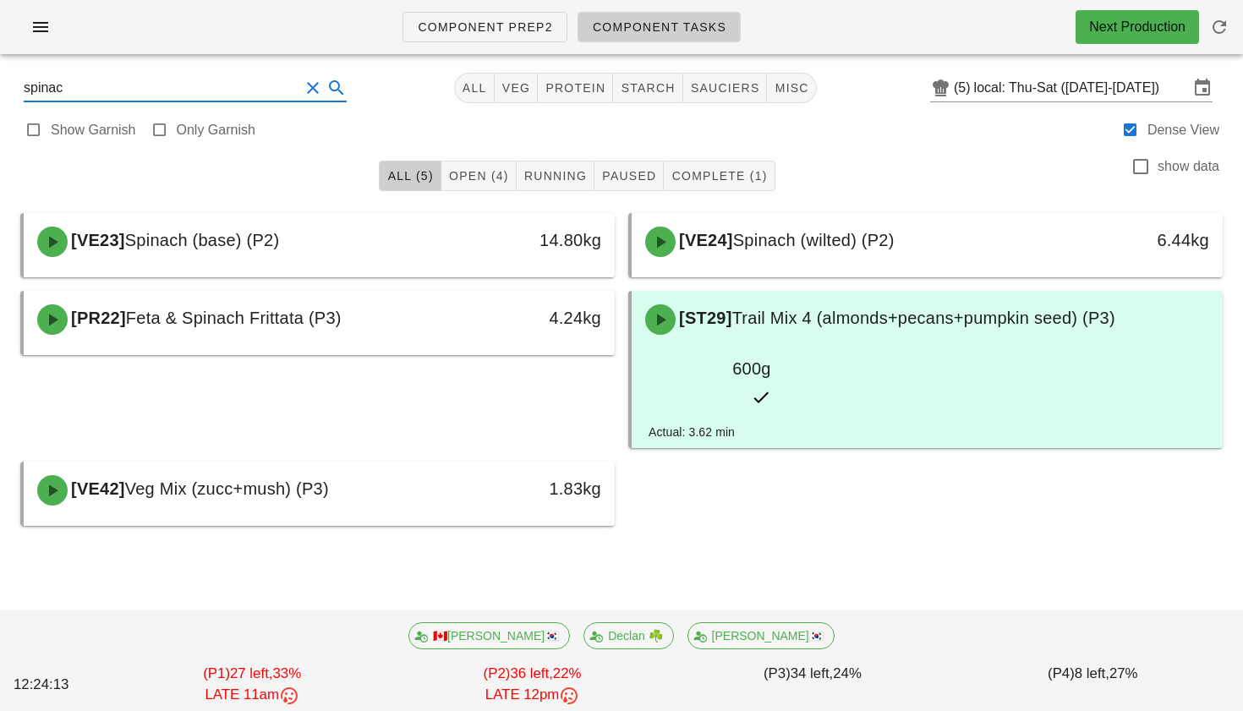
type input "spinach"
click at [303, 85] on button "Clear Search" at bounding box center [313, 88] width 20 height 20
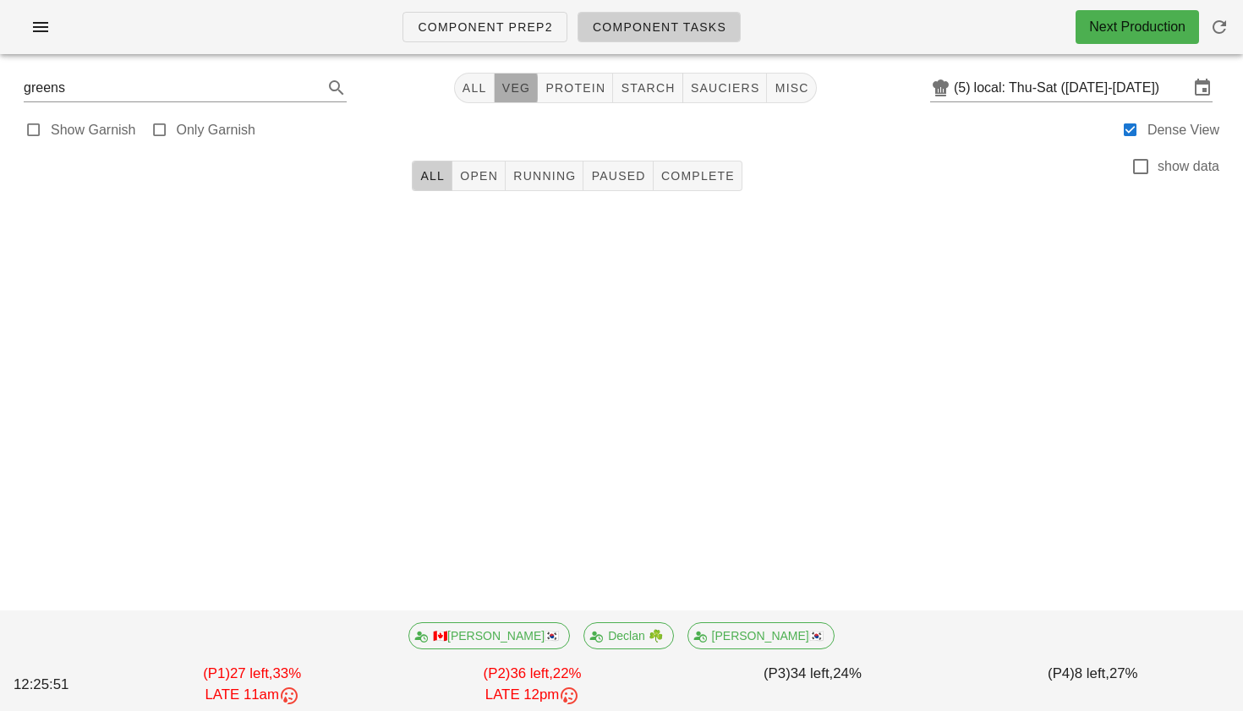
click at [517, 86] on span "veg" at bounding box center [516, 88] width 30 height 14
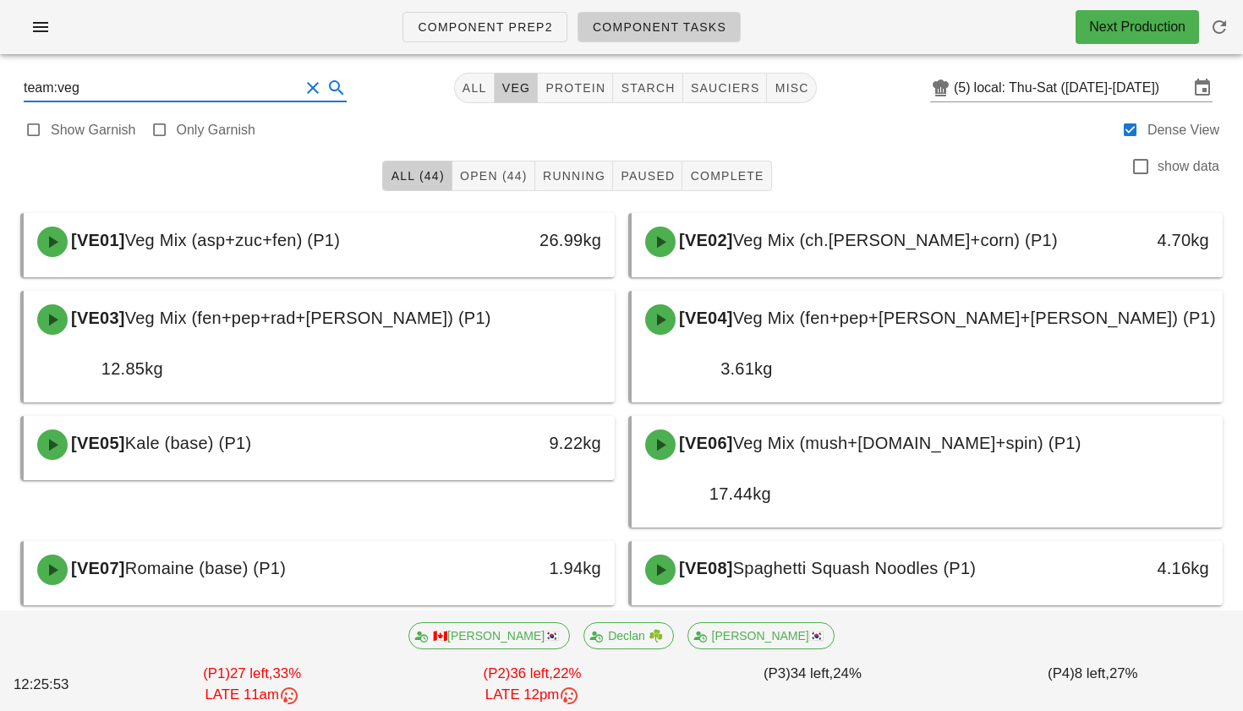
drag, startPoint x: 207, startPoint y: 94, endPoint x: 8, endPoint y: 84, distance: 198.9
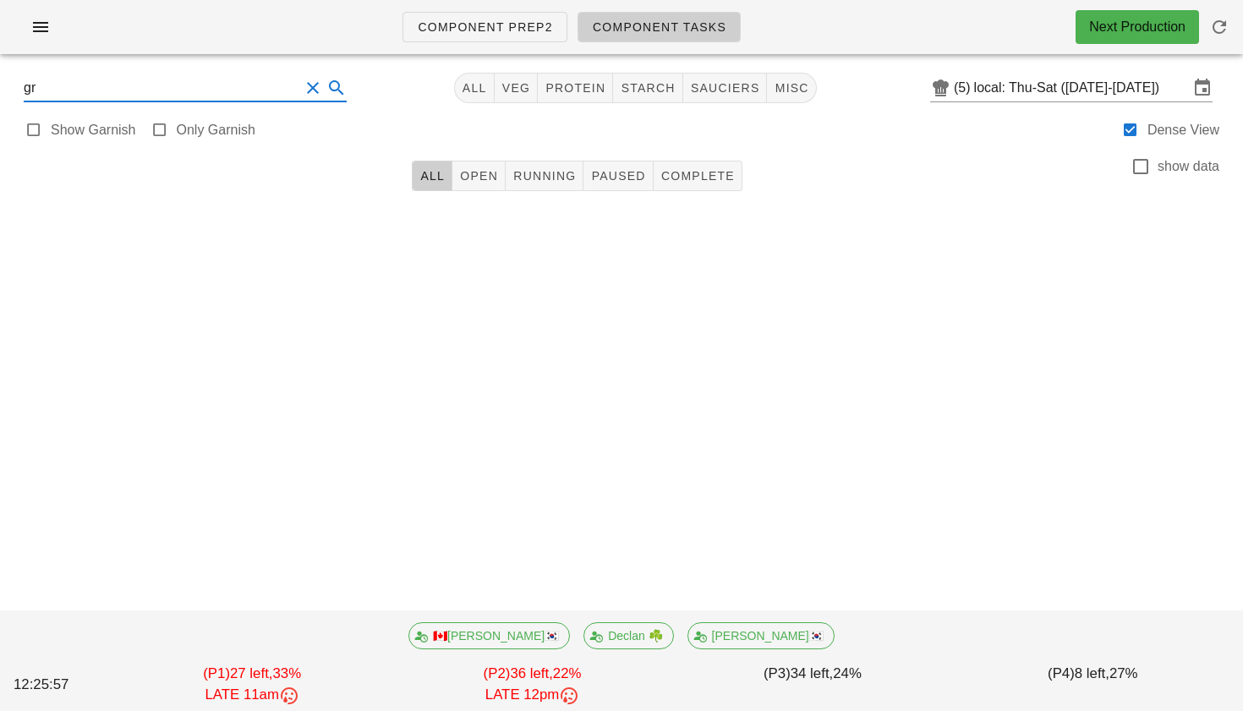
type input "g"
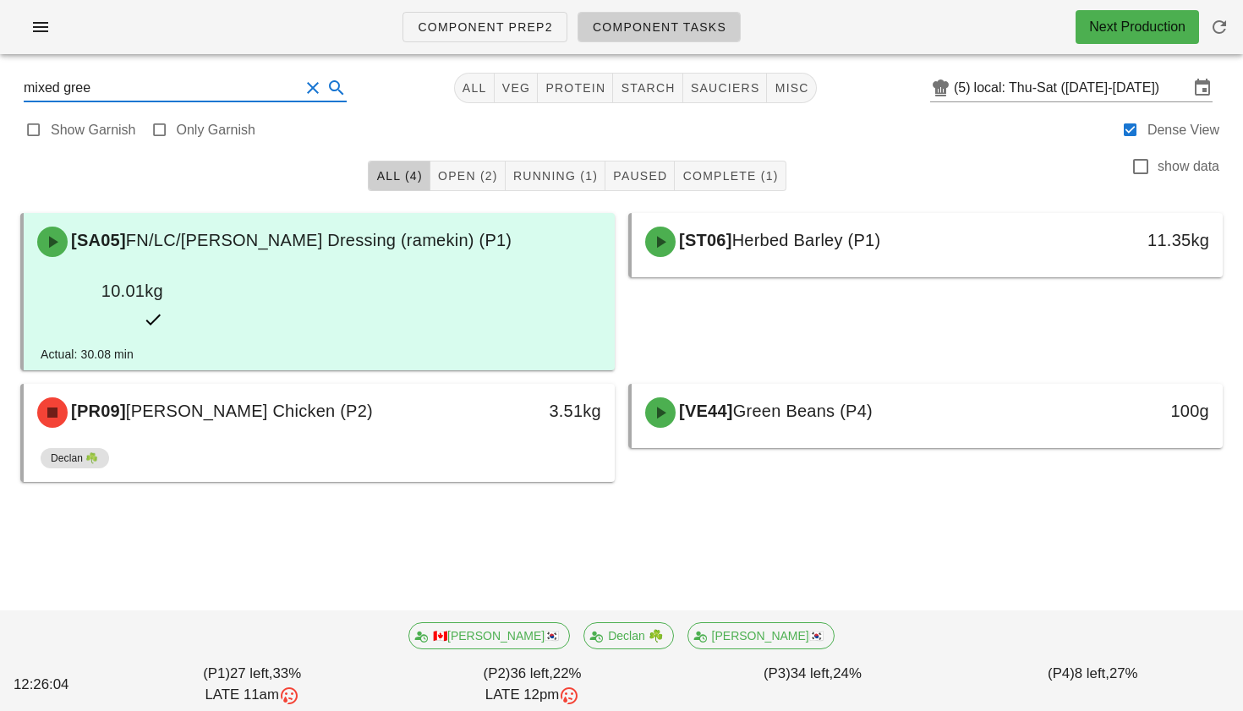
type input "mixed green"
click at [303, 95] on button "Clear Search" at bounding box center [313, 88] width 20 height 20
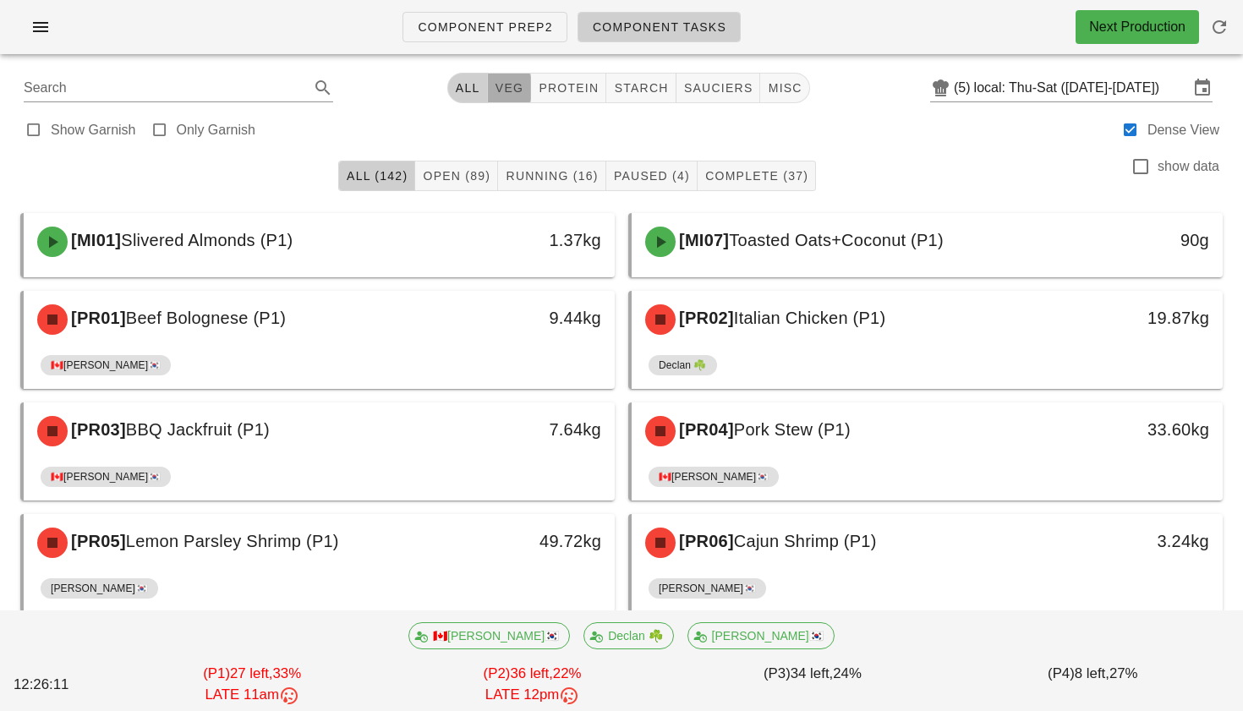
click at [510, 88] on span "veg" at bounding box center [510, 88] width 30 height 14
type input "team:veg"
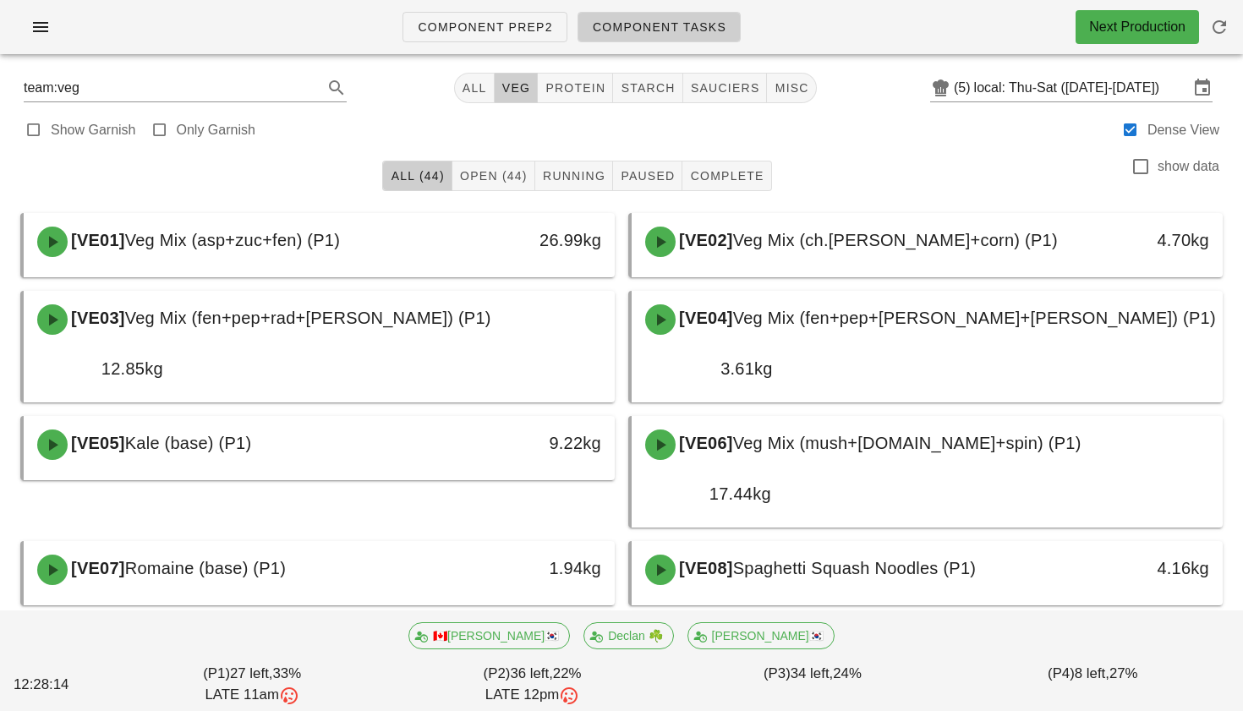
click at [303, 90] on button "Clear Search" at bounding box center [313, 88] width 20 height 20
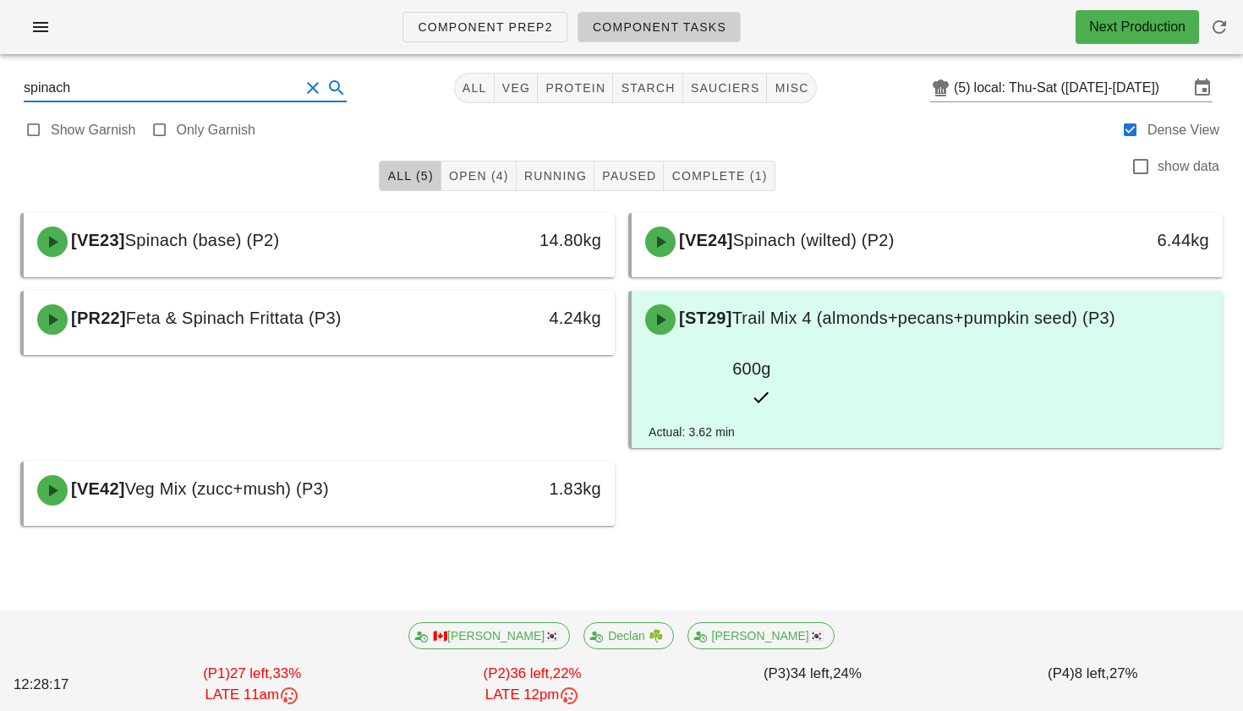
type input "spinach"
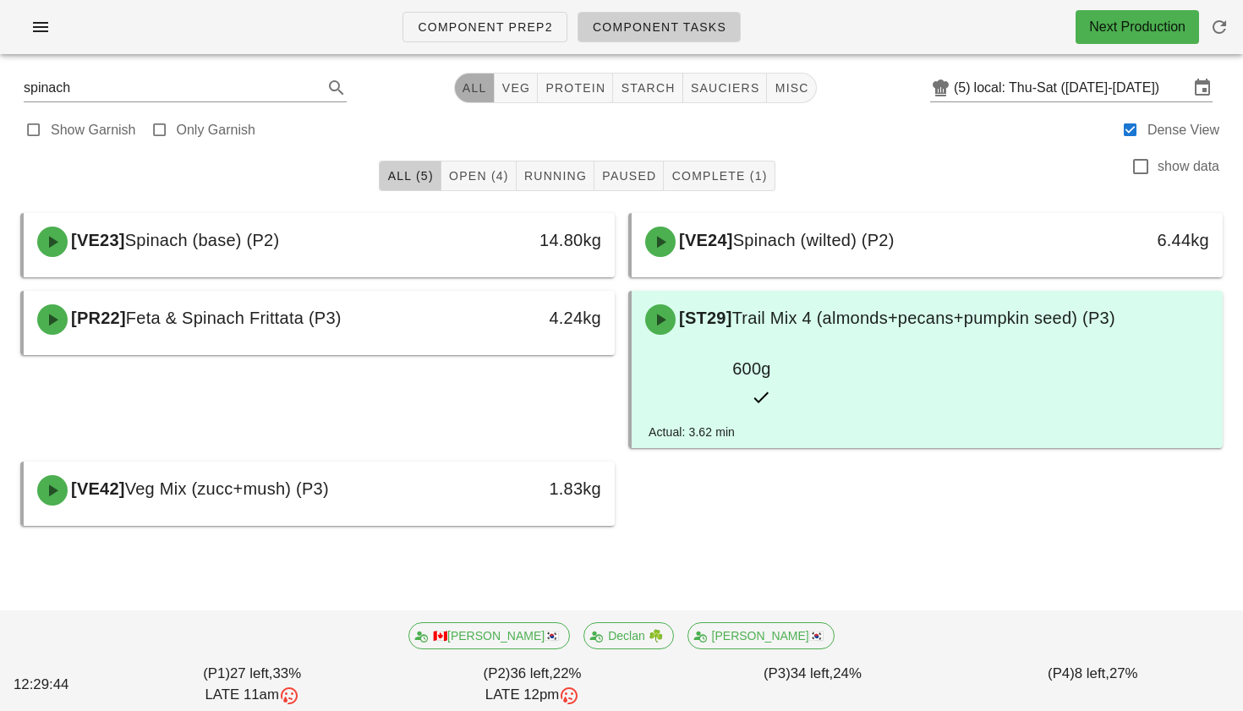
click at [462, 86] on span "All" at bounding box center [474, 88] width 25 height 14
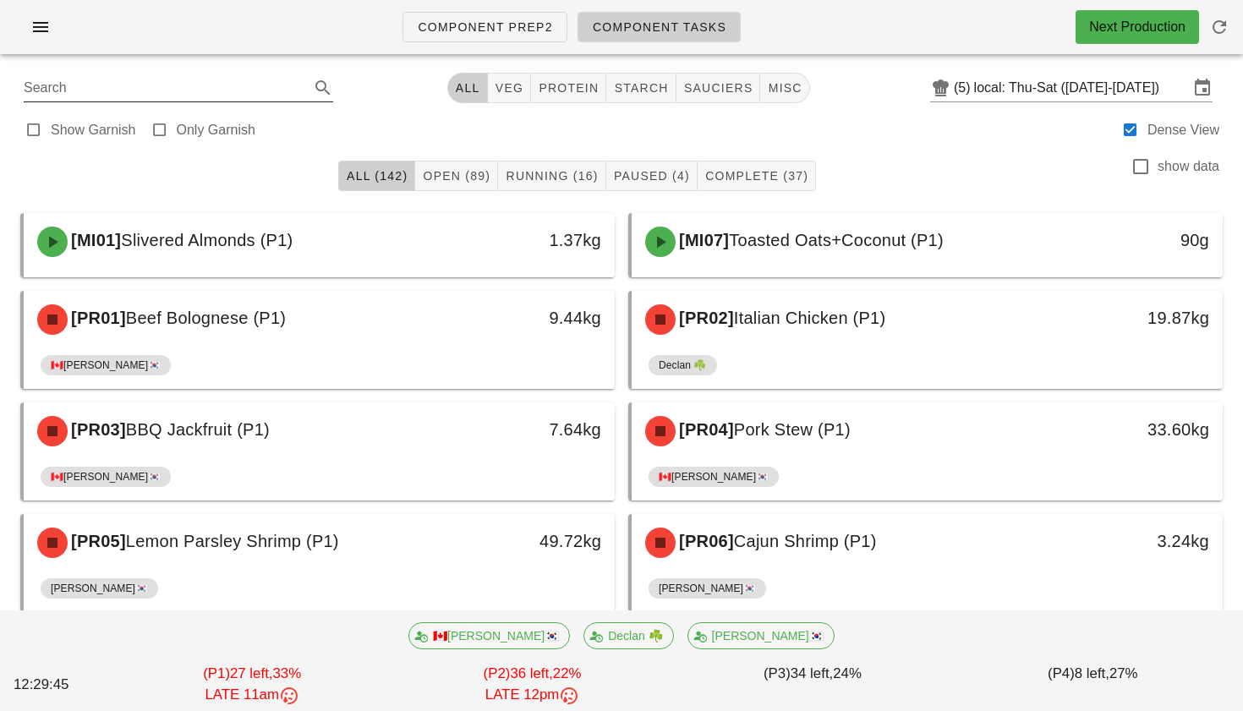
click at [238, 89] on input "Search" at bounding box center [165, 87] width 282 height 27
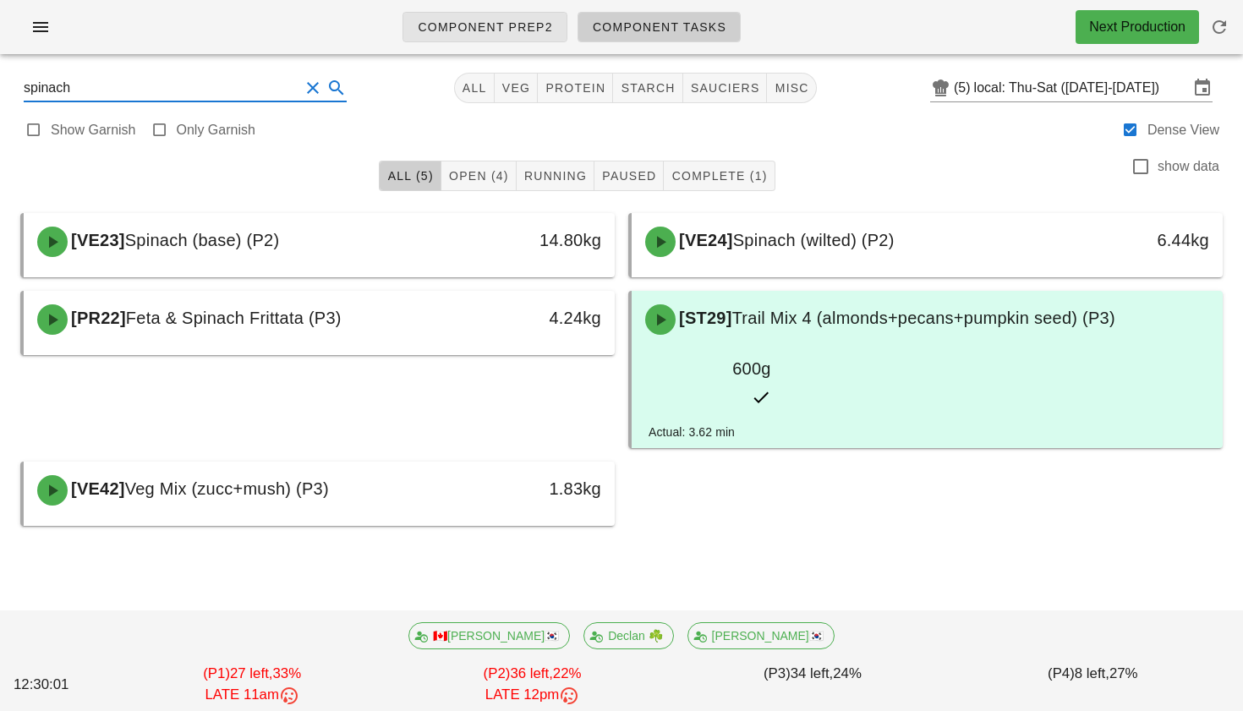
type input "spinach"
click at [533, 25] on span "Component Prep2" at bounding box center [485, 27] width 136 height 14
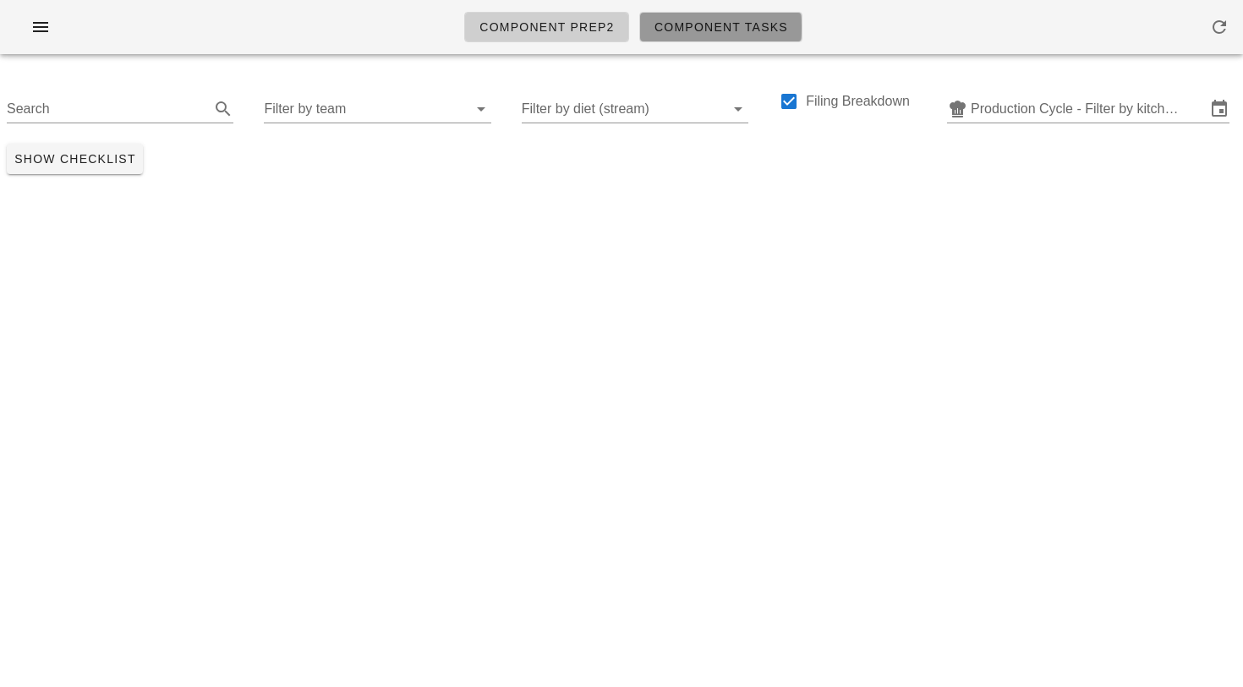
click at [725, 30] on span "Component Tasks" at bounding box center [720, 27] width 134 height 14
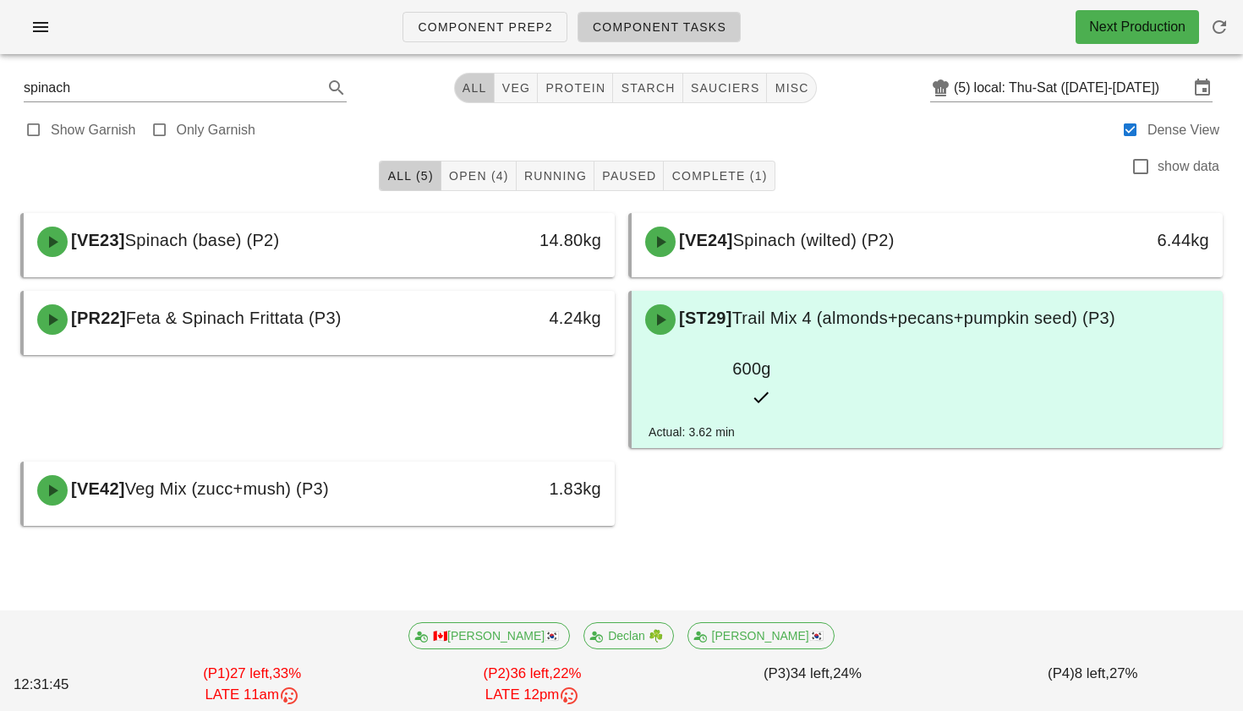
click at [468, 91] on span "All" at bounding box center [474, 88] width 25 height 14
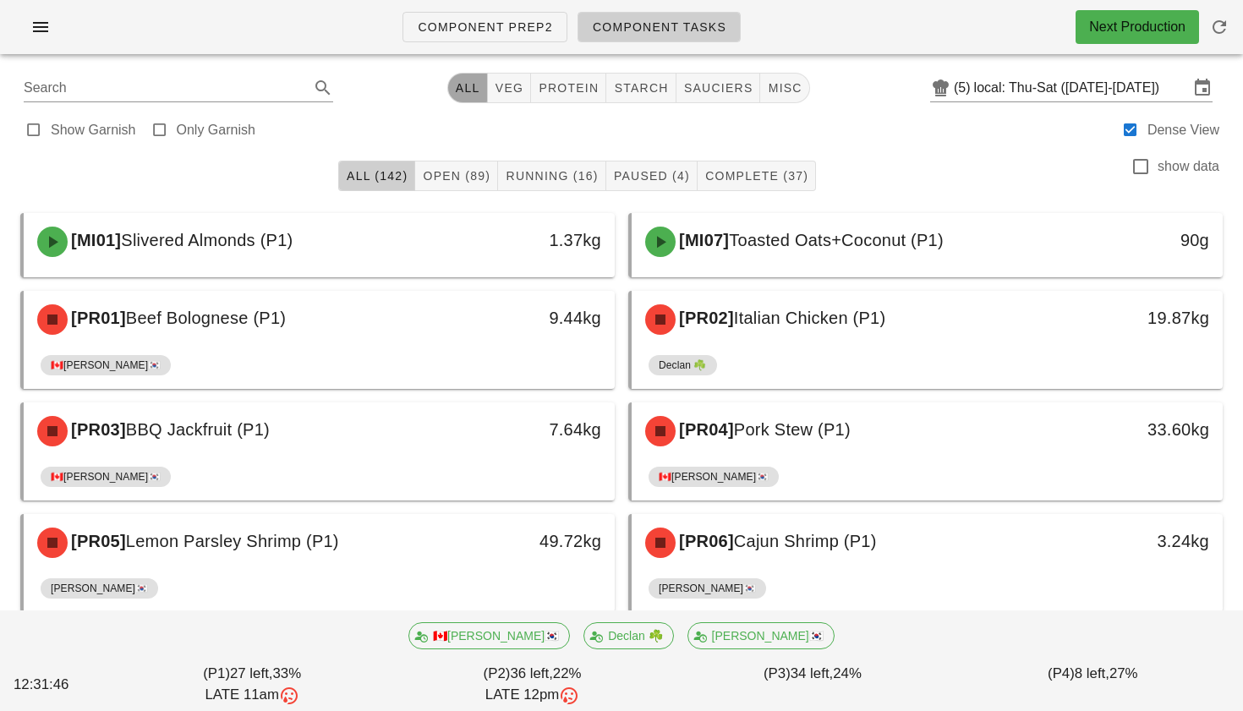
click at [470, 90] on span "All" at bounding box center [467, 88] width 25 height 14
click at [496, 90] on span "veg" at bounding box center [510, 88] width 30 height 14
type input "team:veg"
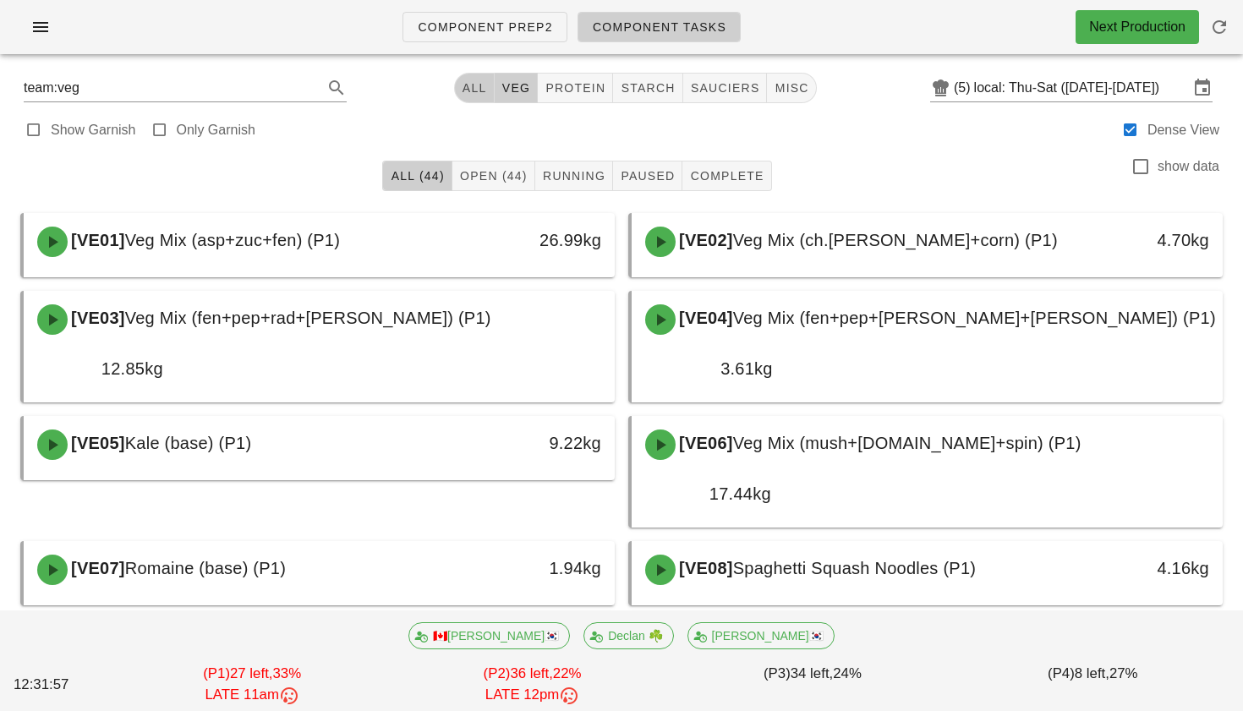
click at [462, 85] on span "All" at bounding box center [474, 88] width 25 height 14
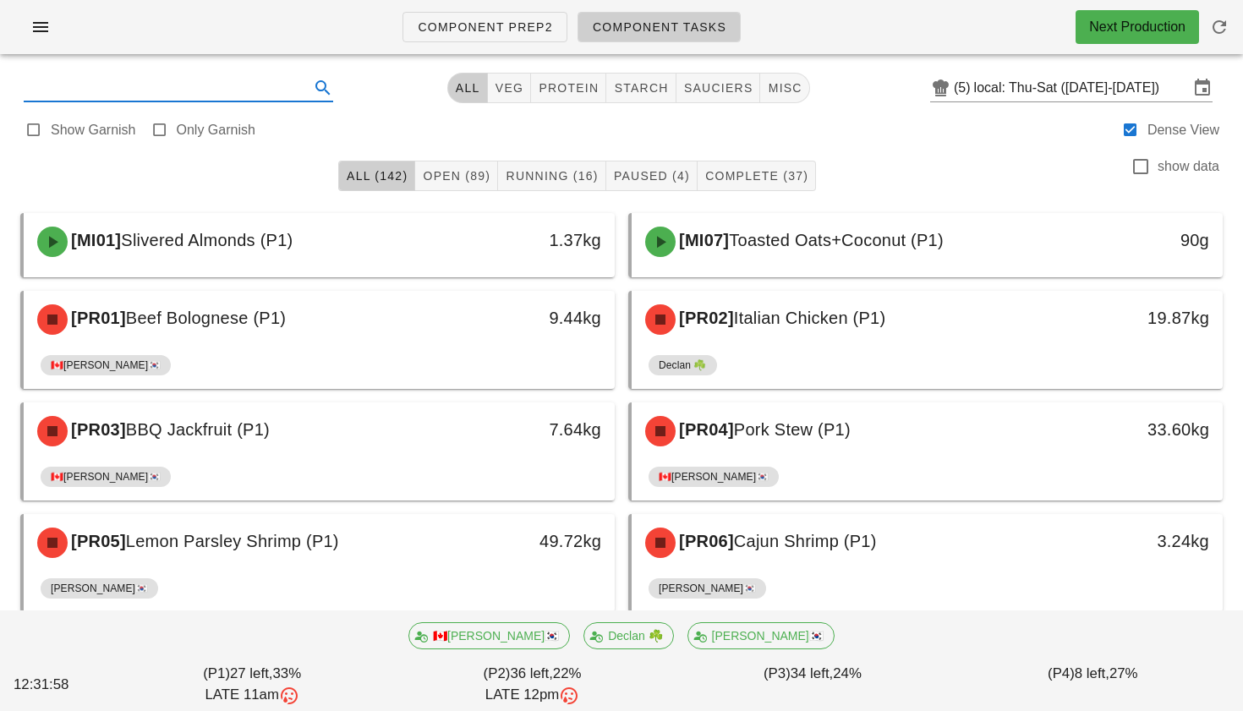
click at [249, 87] on input "text" at bounding box center [165, 87] width 282 height 27
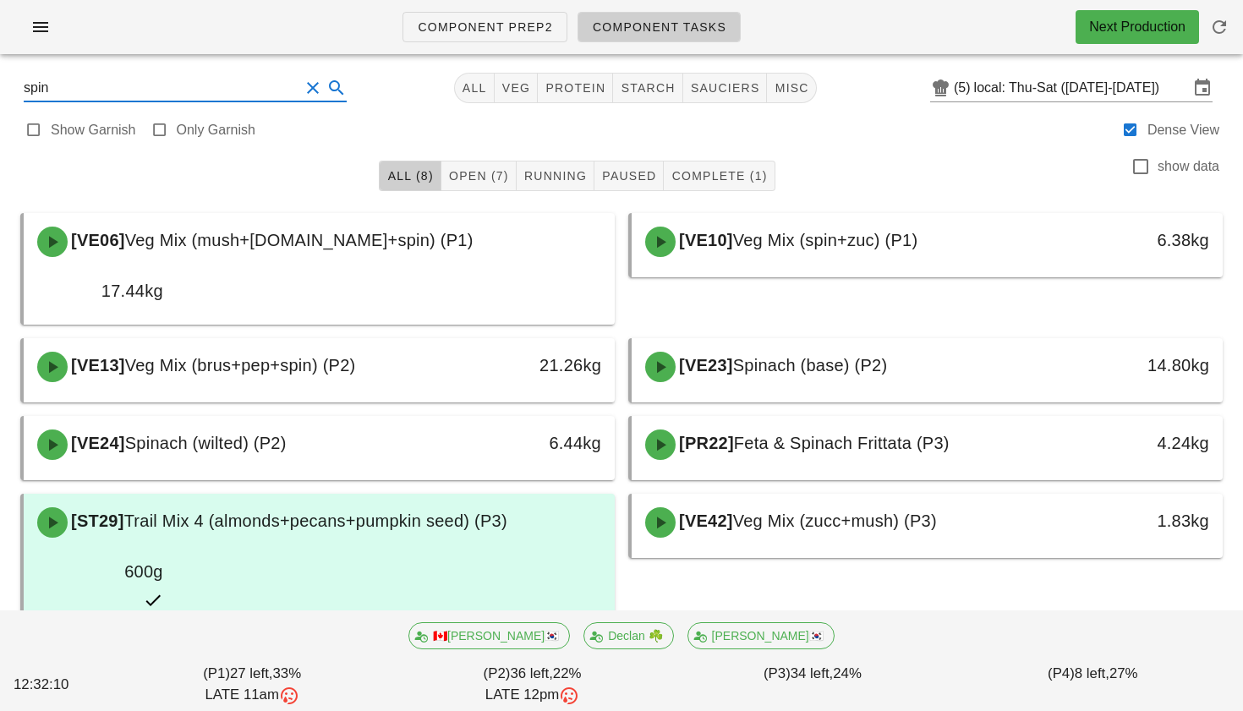
type input "spin"
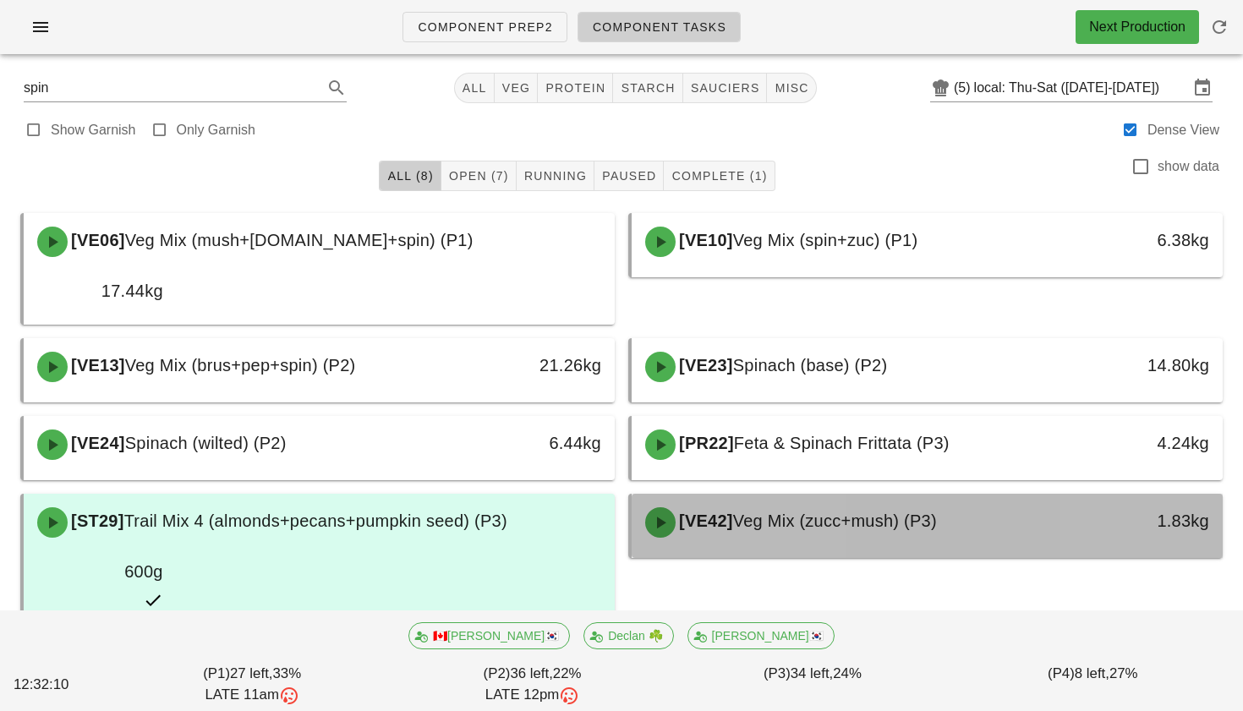
click at [805, 497] on div "[VE42] Veg Mix (zucc+mush) (P3)" at bounding box center [854, 522] width 438 height 51
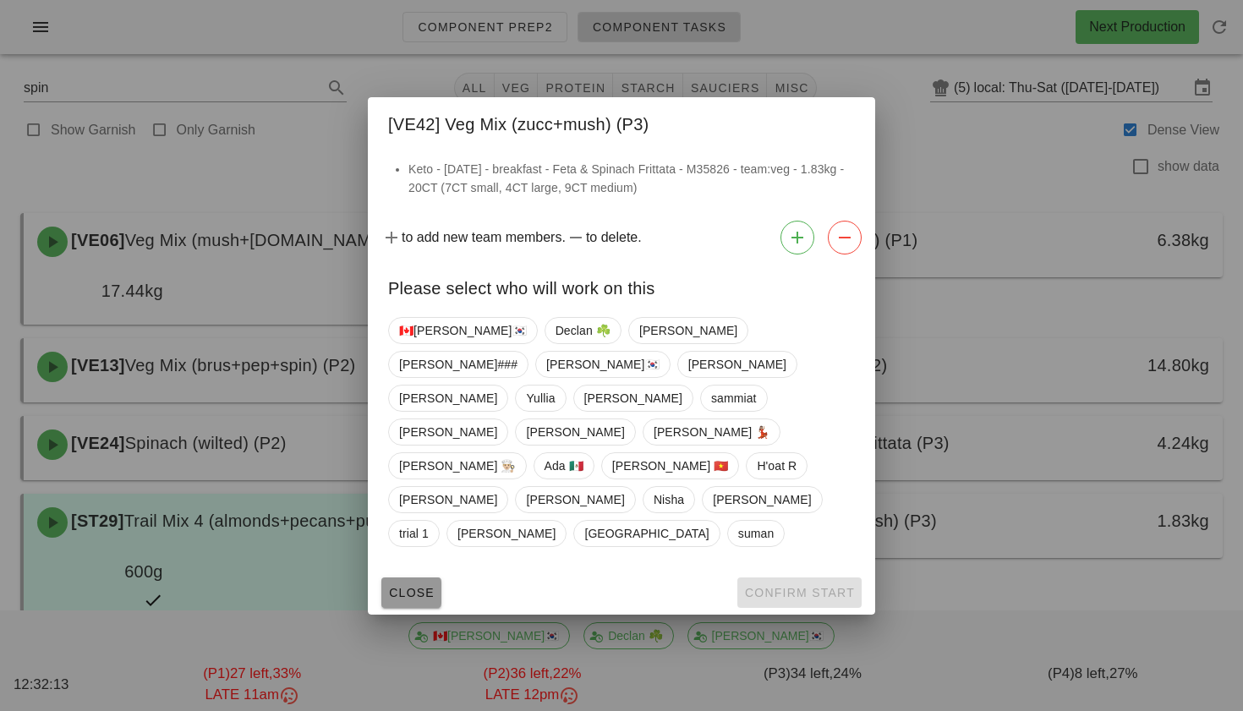
click at [404, 586] on span "Close" at bounding box center [411, 593] width 46 height 14
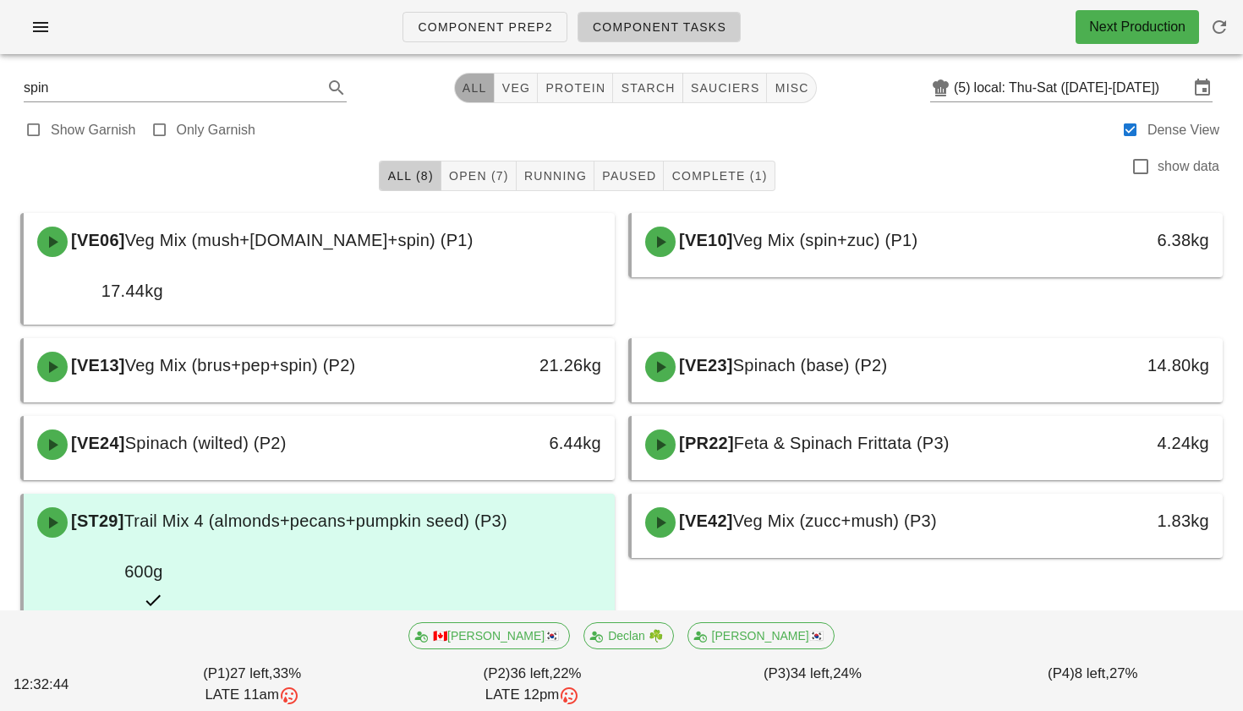
click at [469, 77] on button "All" at bounding box center [474, 88] width 41 height 30
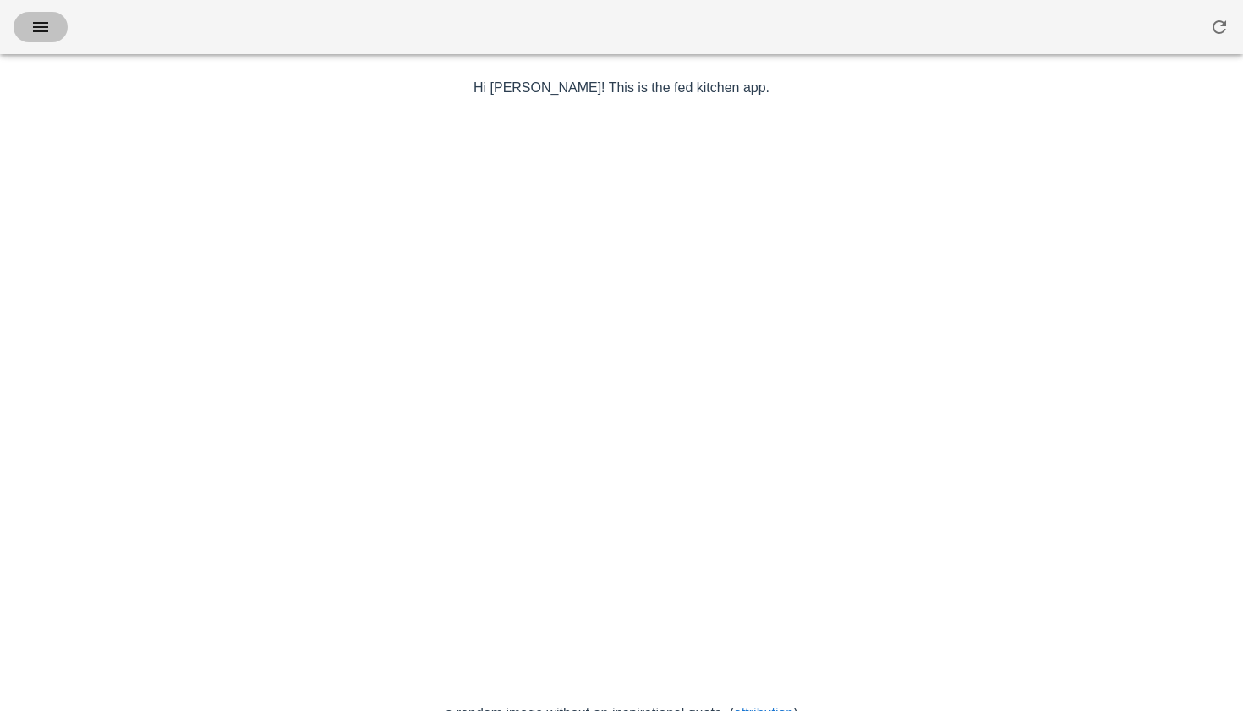
click at [36, 30] on icon "button" at bounding box center [40, 27] width 20 height 20
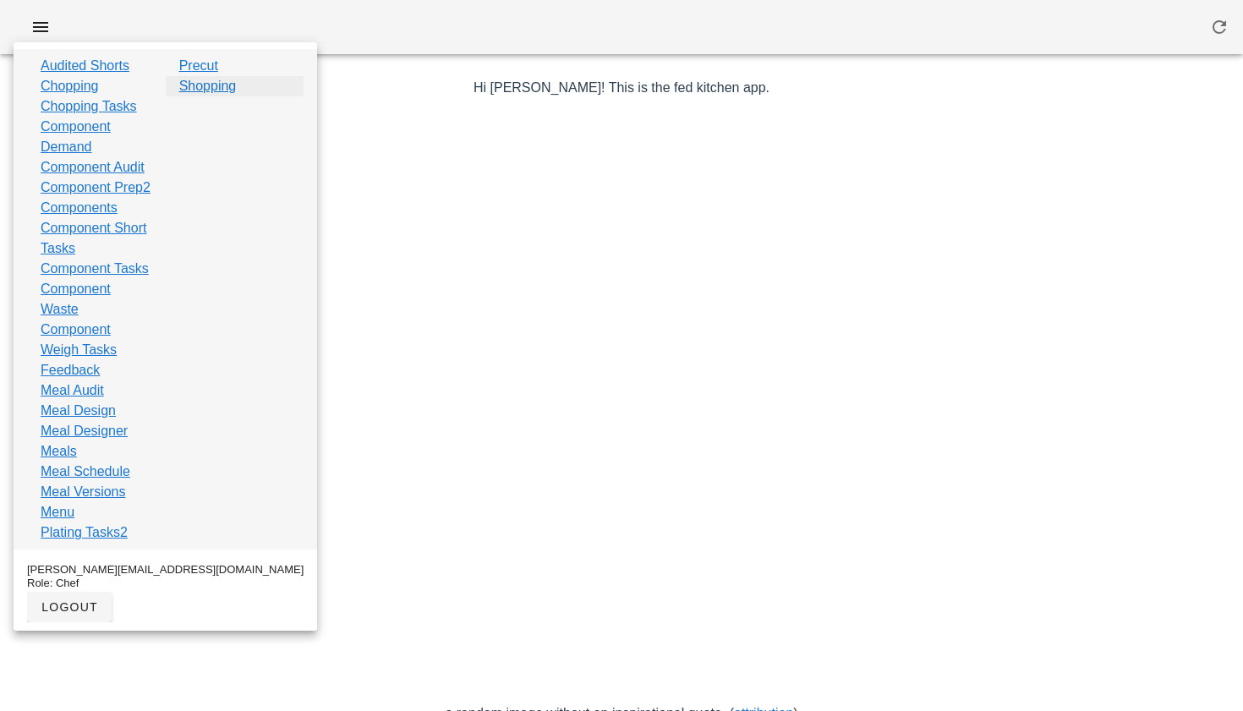
click at [209, 90] on link "Shopping" at bounding box center [207, 86] width 57 height 20
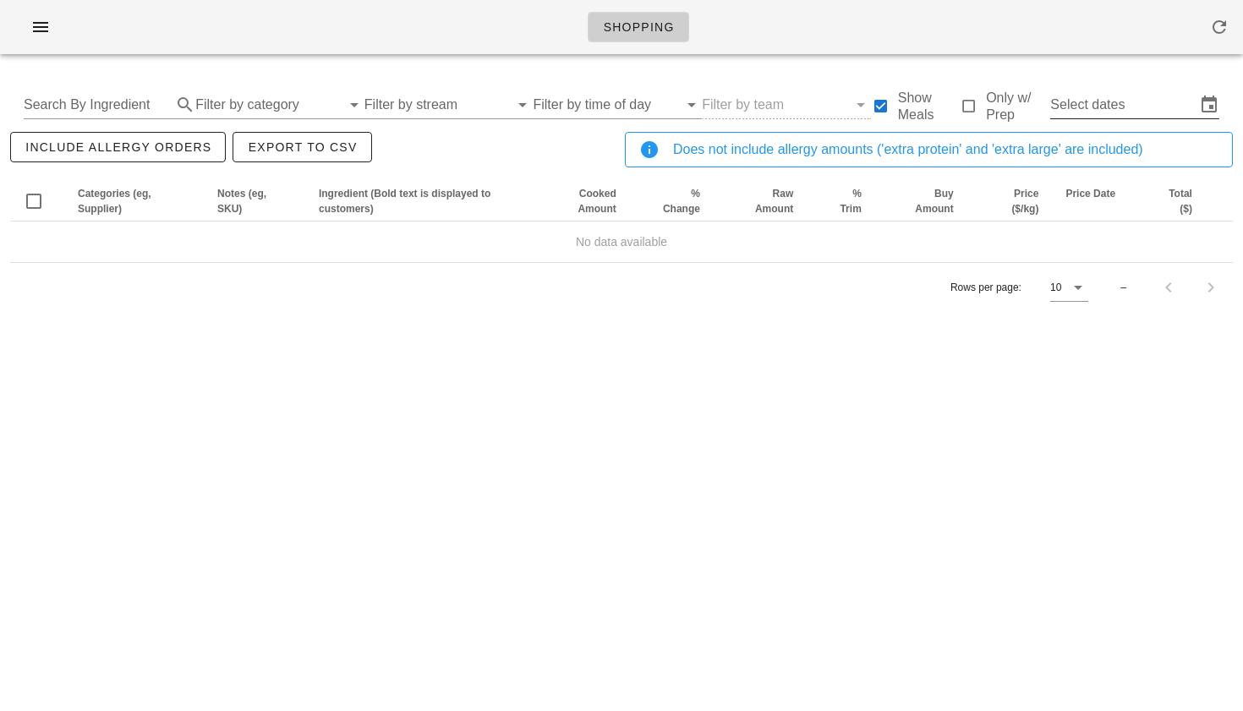
click at [1087, 101] on input "Select dates" at bounding box center [1122, 104] width 145 height 27
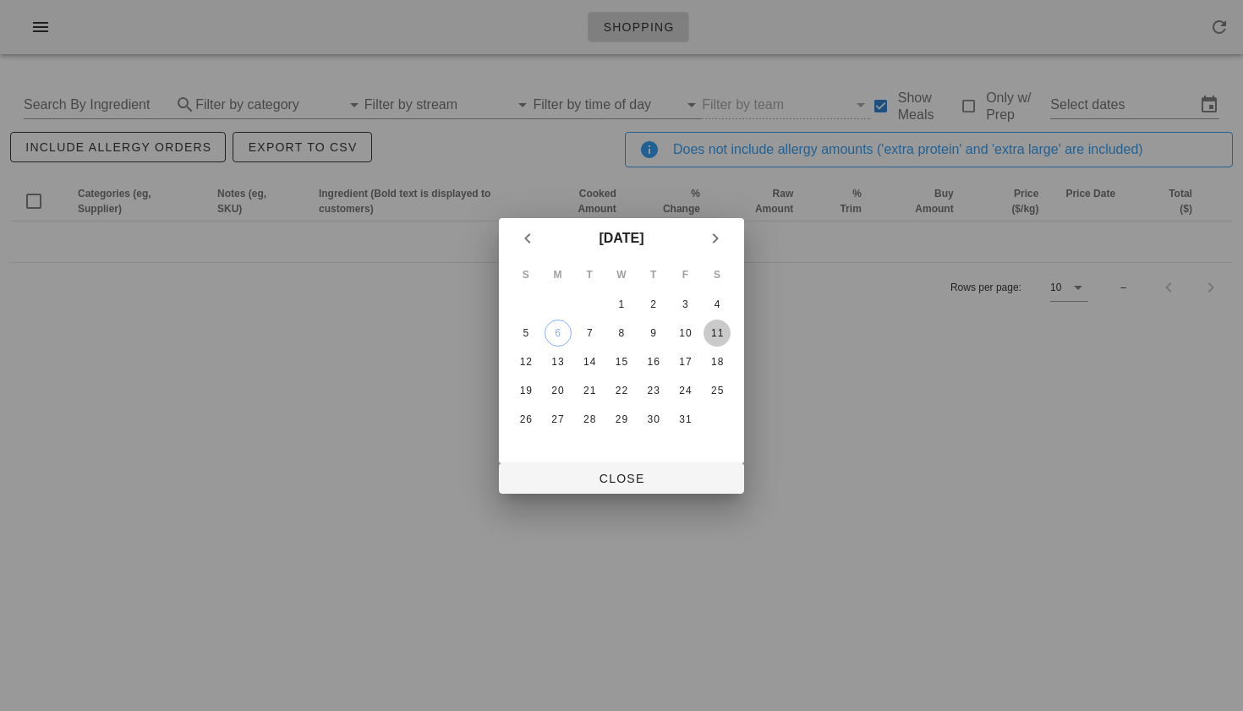
click at [708, 334] on div "11" at bounding box center [716, 333] width 27 height 12
click at [653, 335] on div "9" at bounding box center [653, 333] width 27 height 12
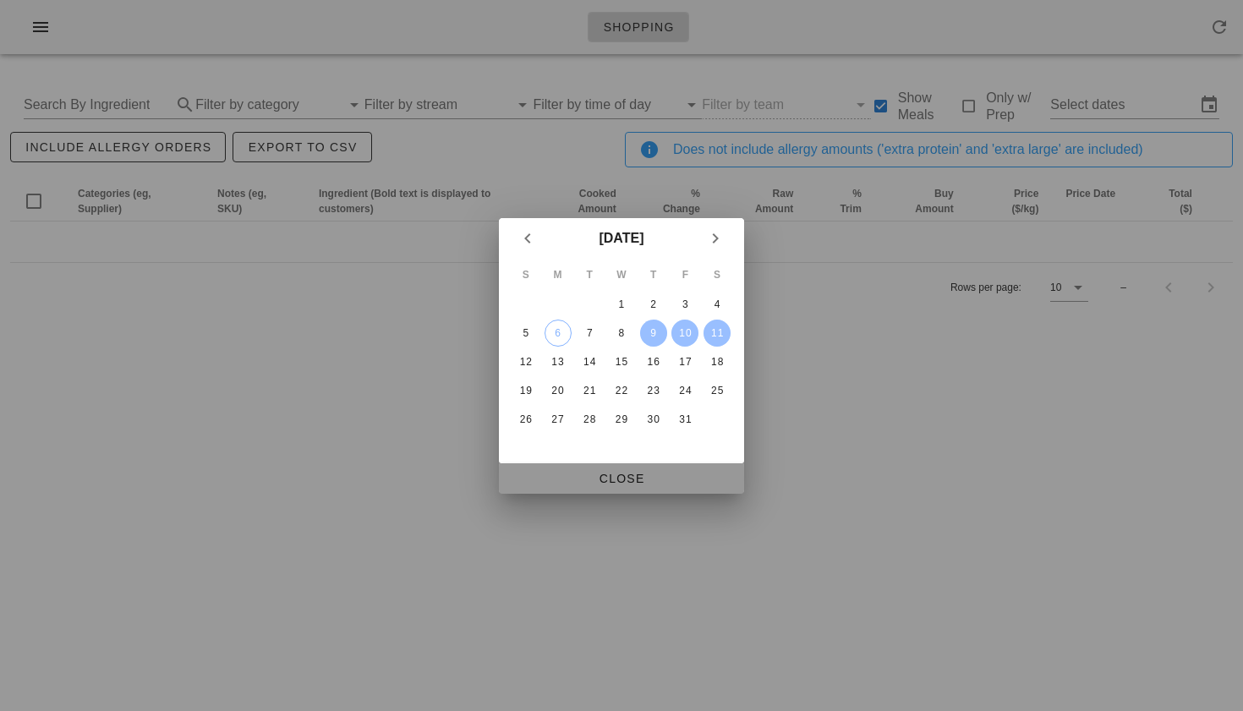
click at [626, 475] on span "Close" at bounding box center [621, 479] width 218 height 14
type input "Thu Oct 9 - Sat Oct 11"
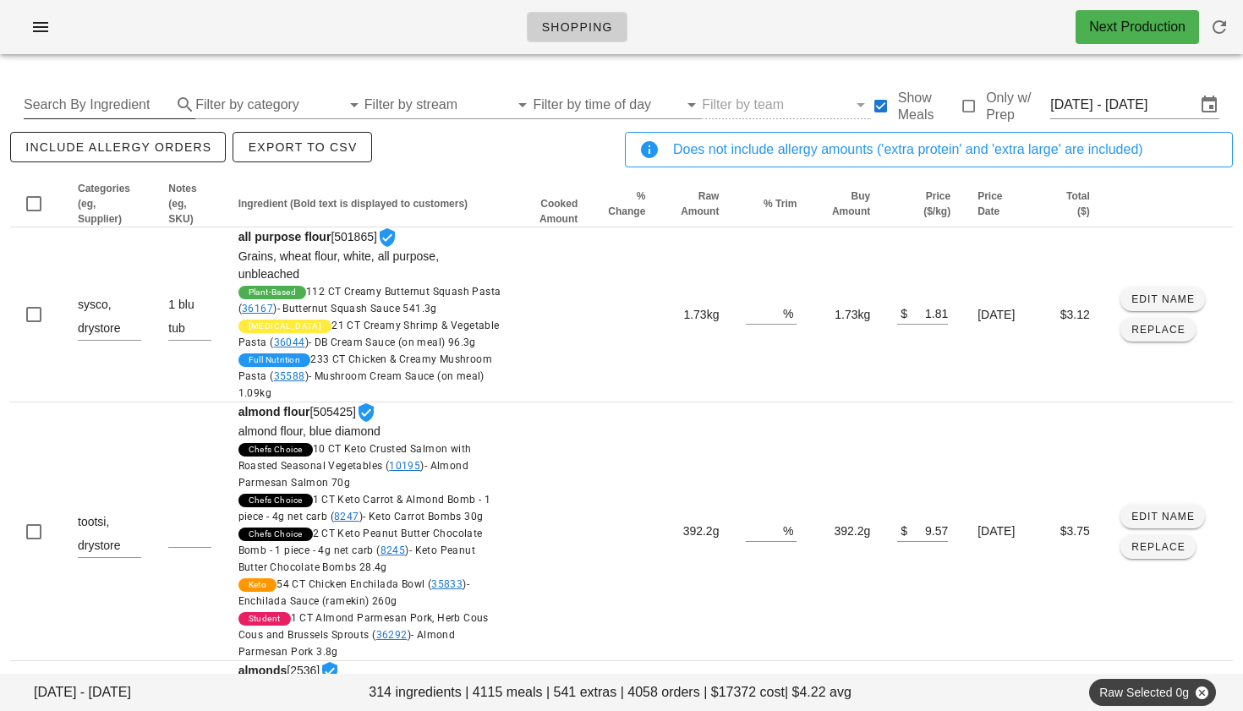
click at [100, 98] on input "Search By Ingredient" at bounding box center [96, 104] width 145 height 27
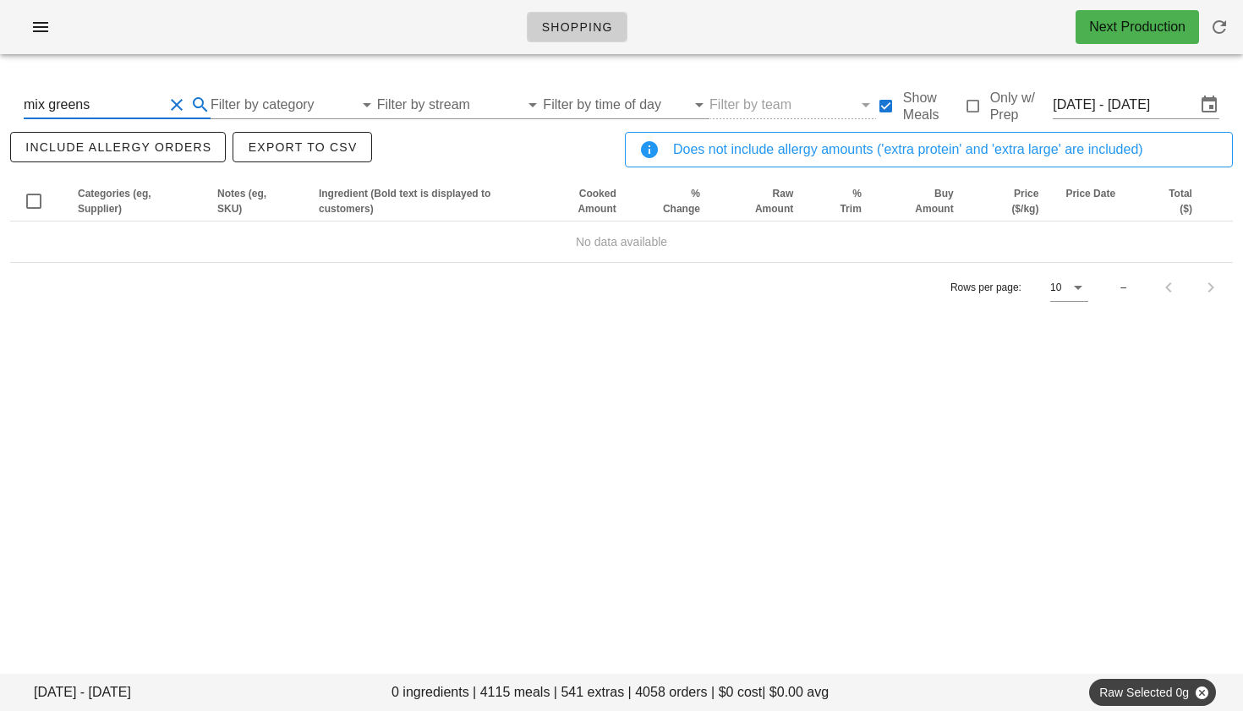
drag, startPoint x: 134, startPoint y: 95, endPoint x: 16, endPoint y: 94, distance: 117.5
click at [14, 93] on div "mix greens Filter by category Filter by stream Filter by time of day Filter by …" at bounding box center [621, 105] width 1222 height 54
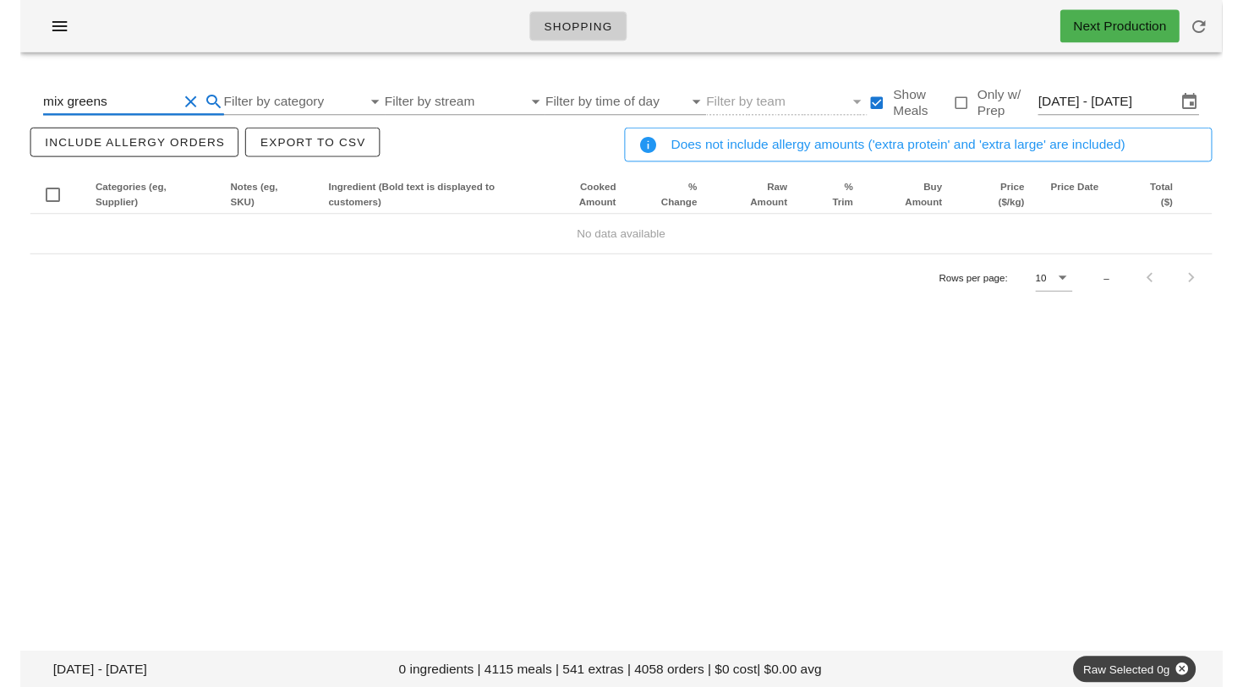
scroll to position [1, 0]
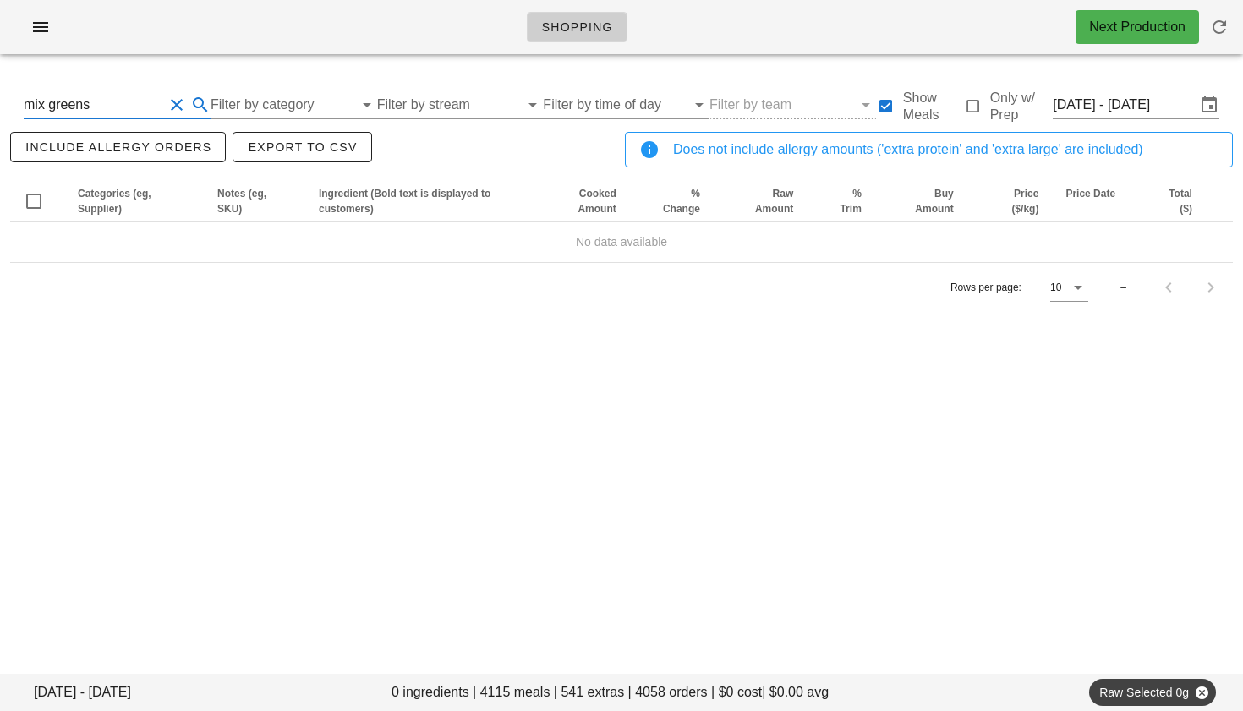
drag, startPoint x: 46, startPoint y: 107, endPoint x: 1, endPoint y: 107, distance: 45.6
click at [1, 107] on div "Thu Oct 9 - Sat Oct 11 0 ingredients | 4115 meals | 541 extras | 4058 orders | …" at bounding box center [621, 208] width 1243 height 281
type input "greens"
